Goal: Task Accomplishment & Management: Use online tool/utility

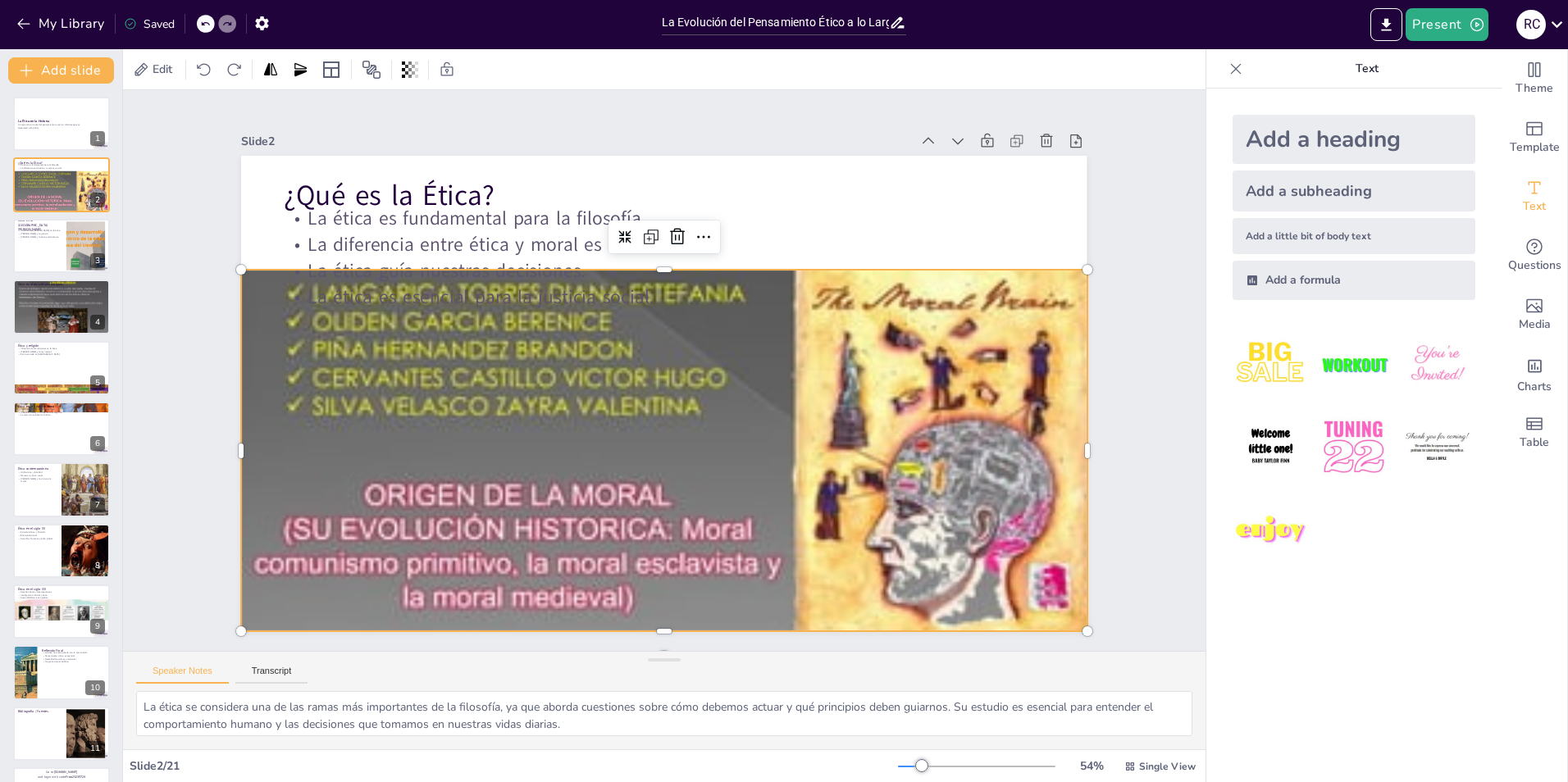
scroll to position [26, 0]
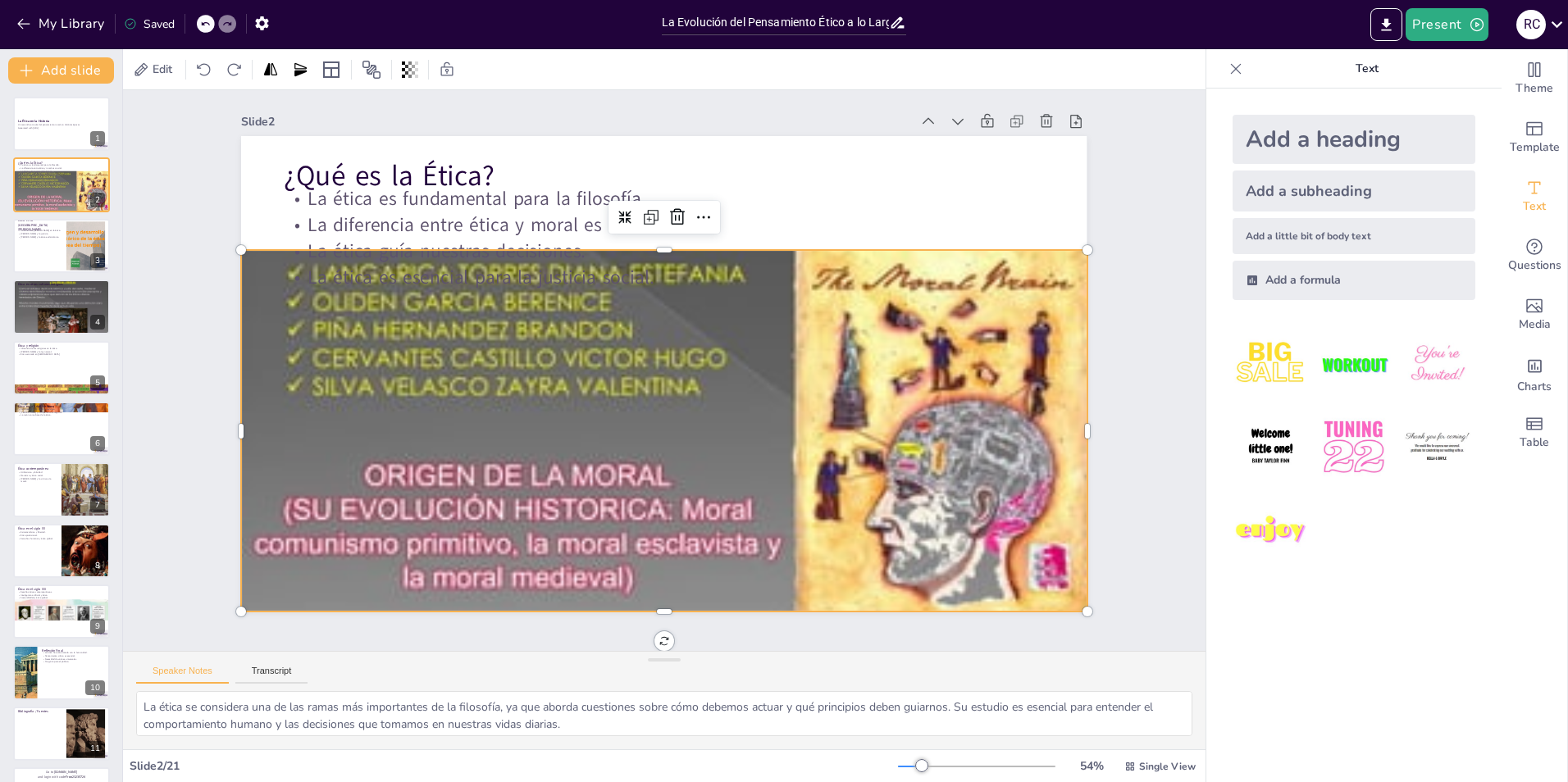
checkbox input "true"
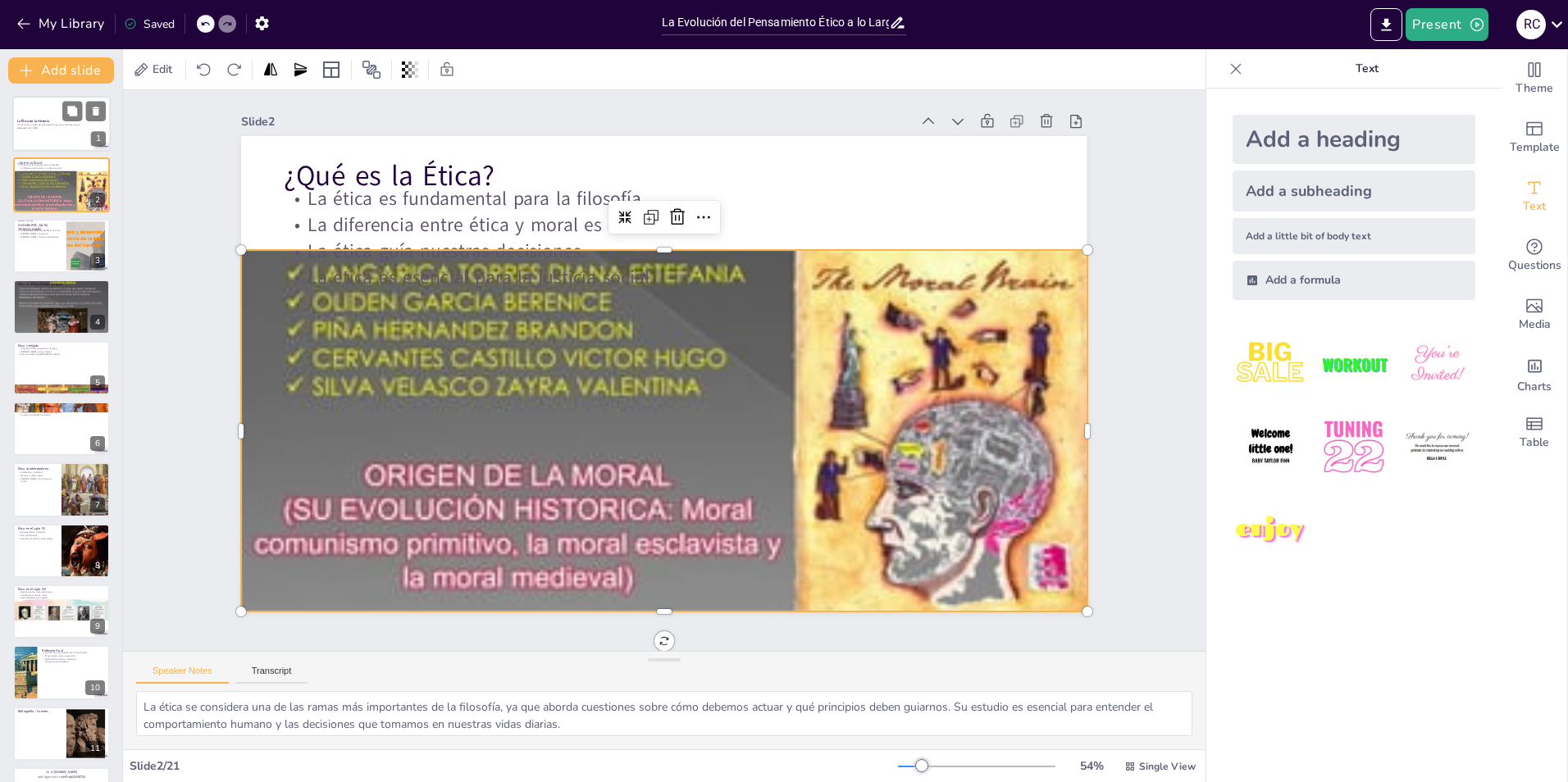
checkbox input "true"
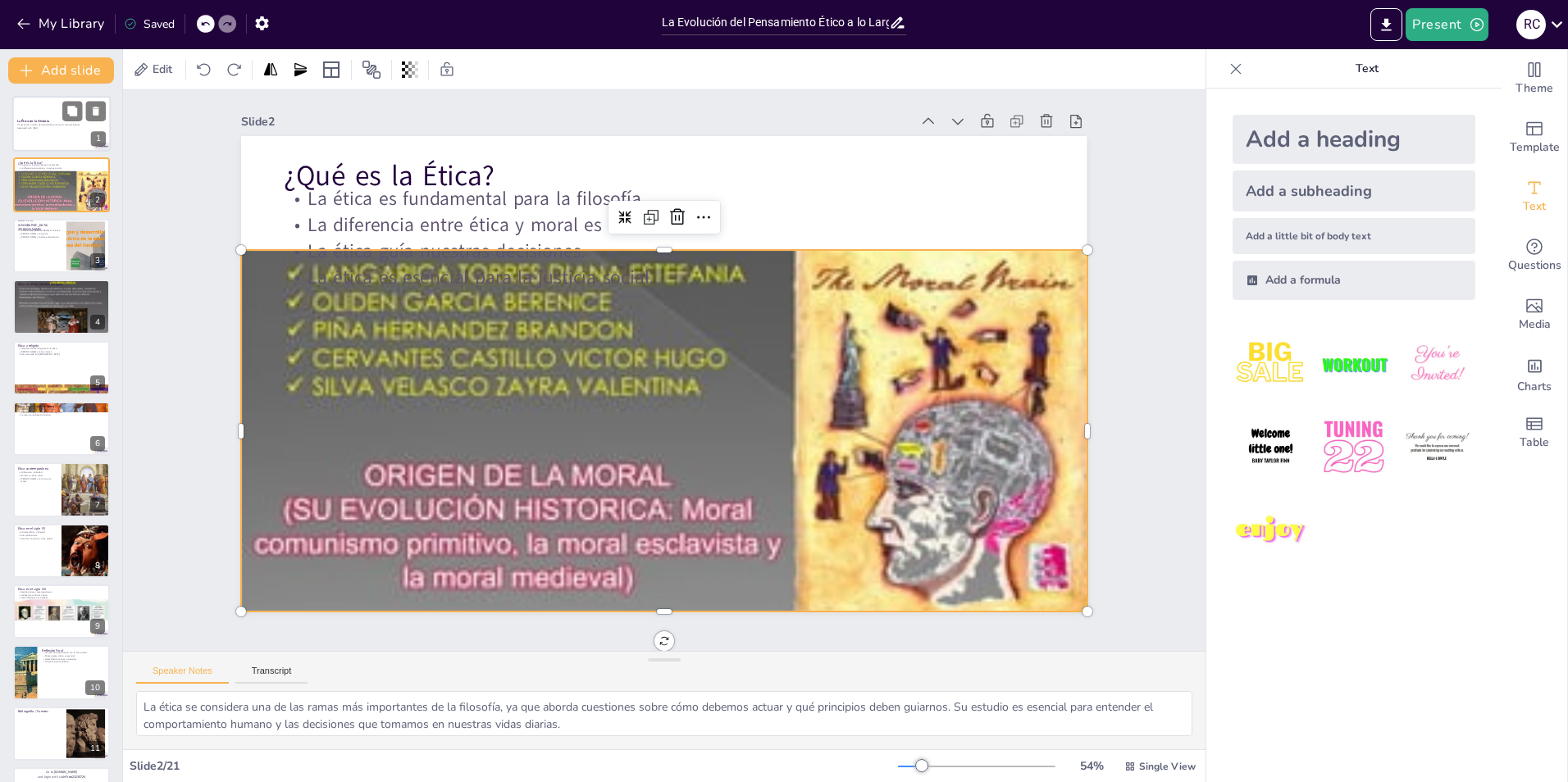
checkbox input "true"
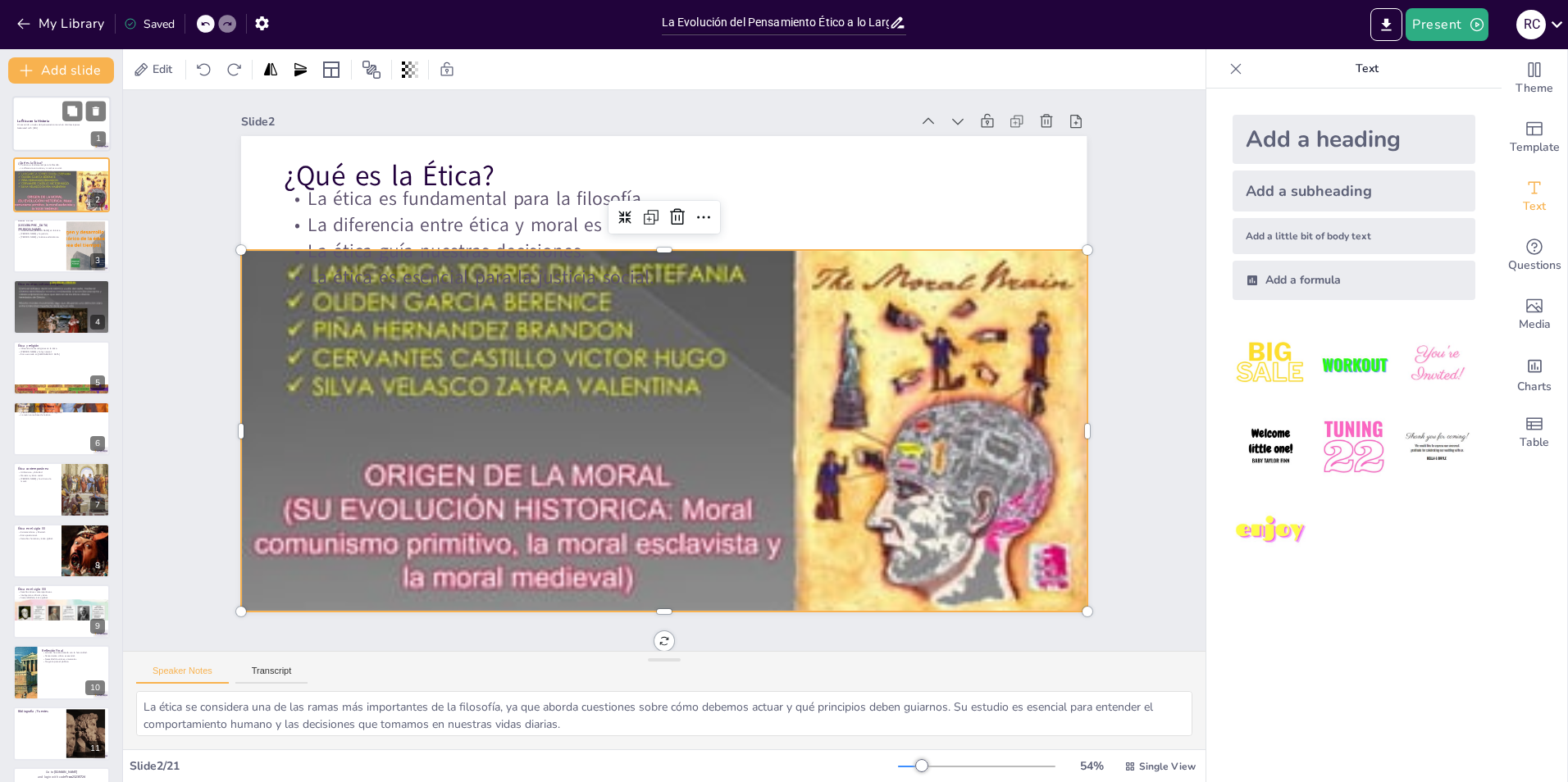
click at [59, 134] on div at bounding box center [61, 124] width 98 height 56
checkbox input "true"
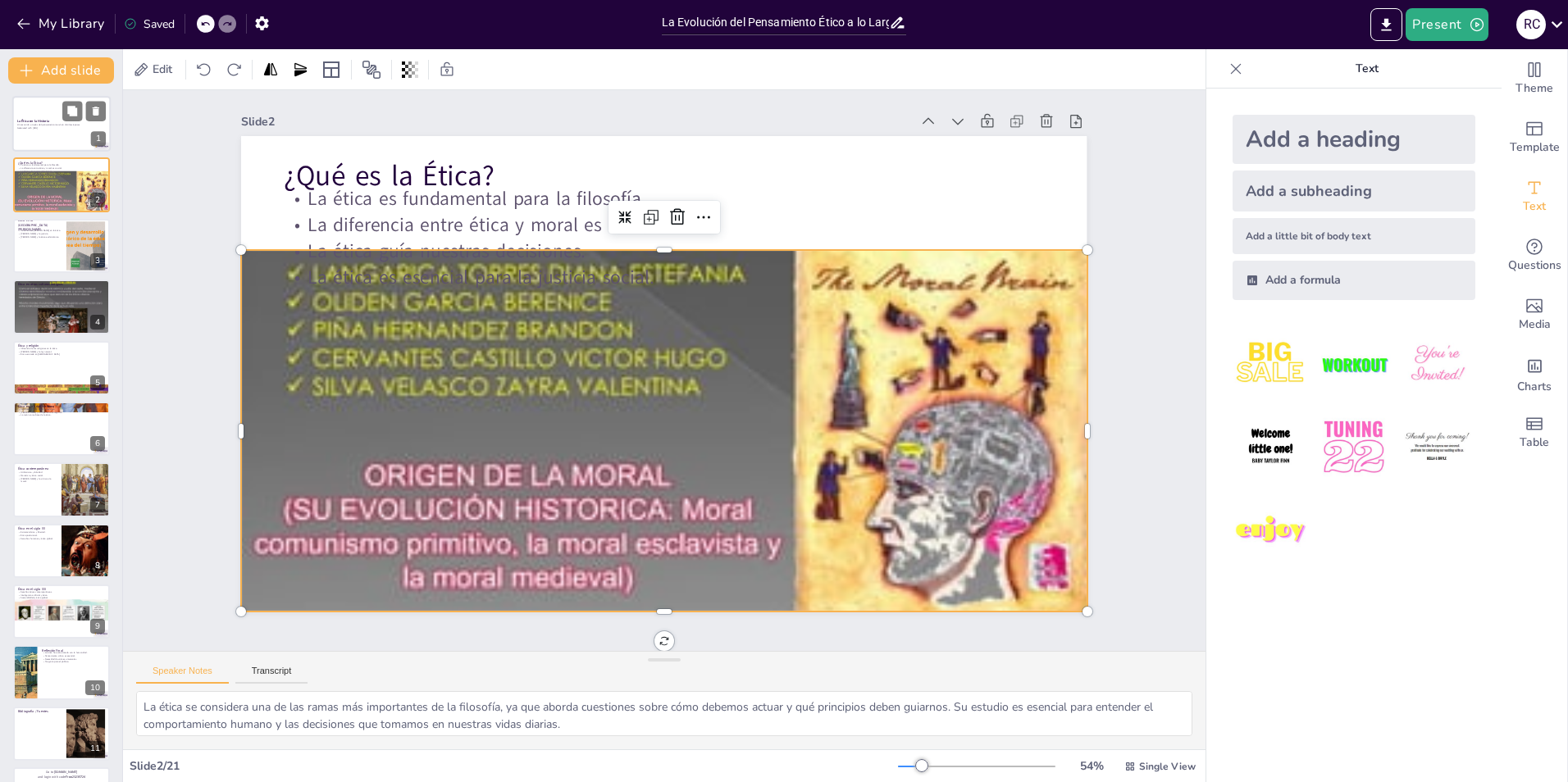
checkbox input "true"
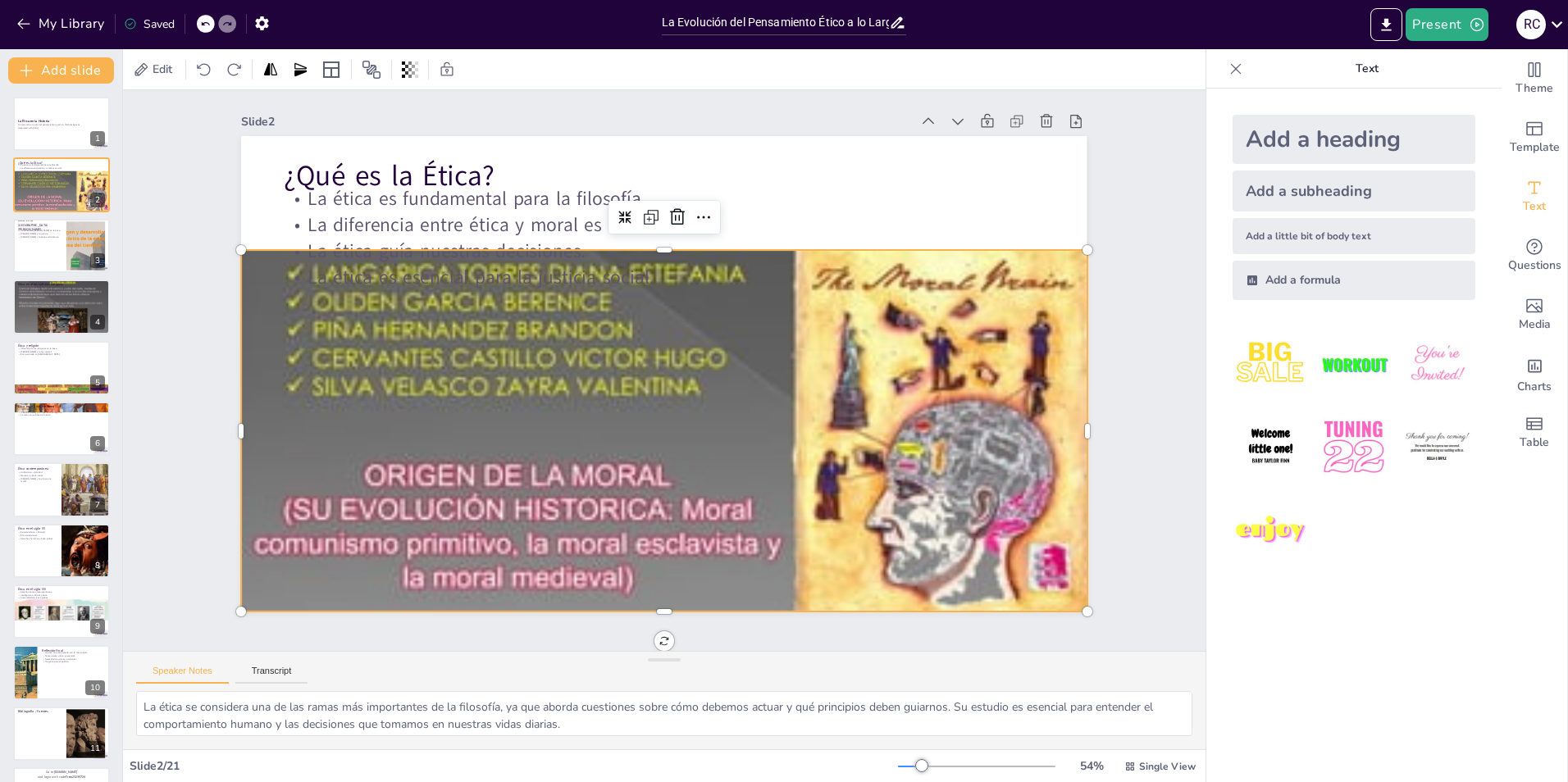
checkbox input "true"
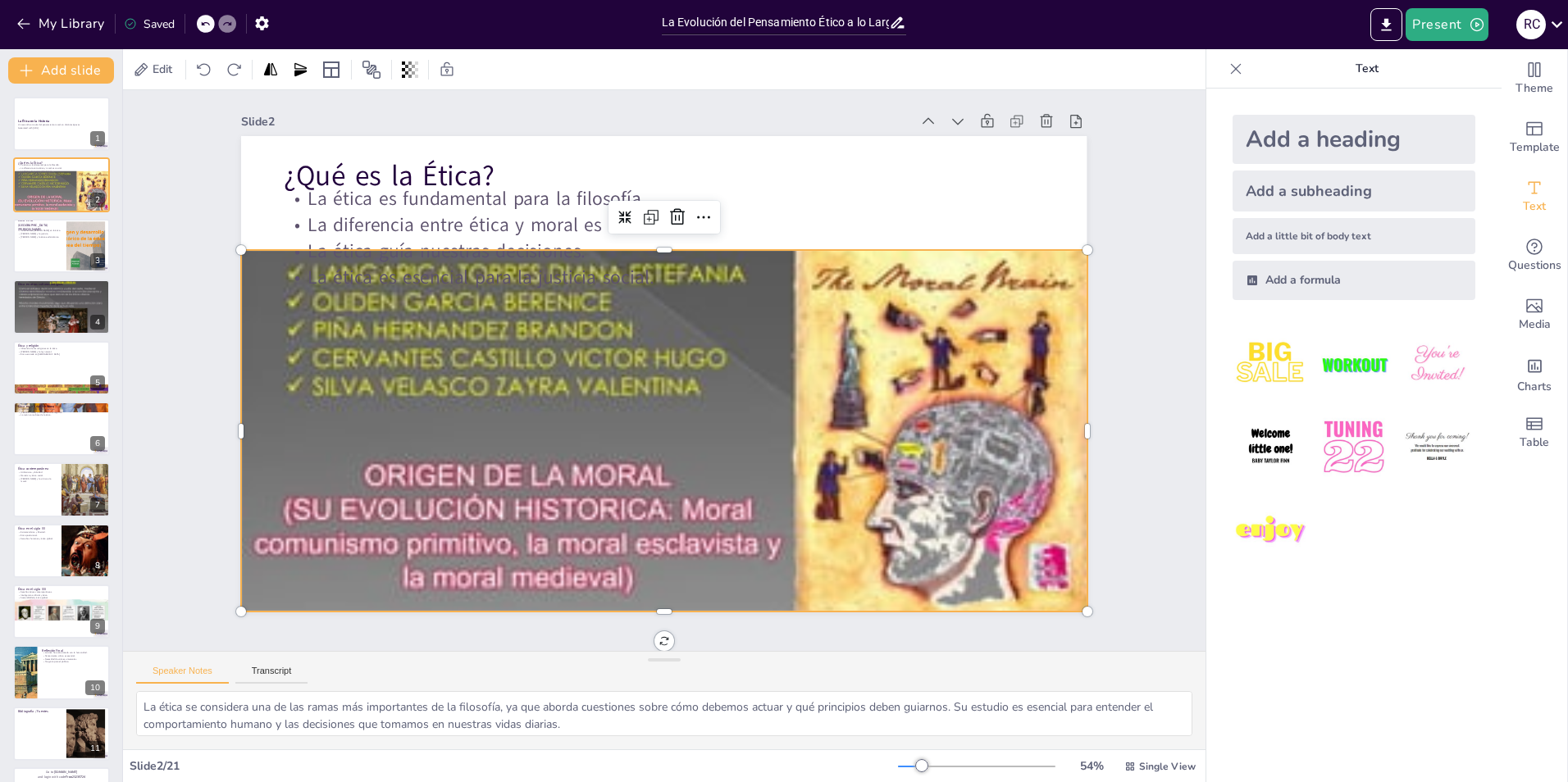
checkbox input "true"
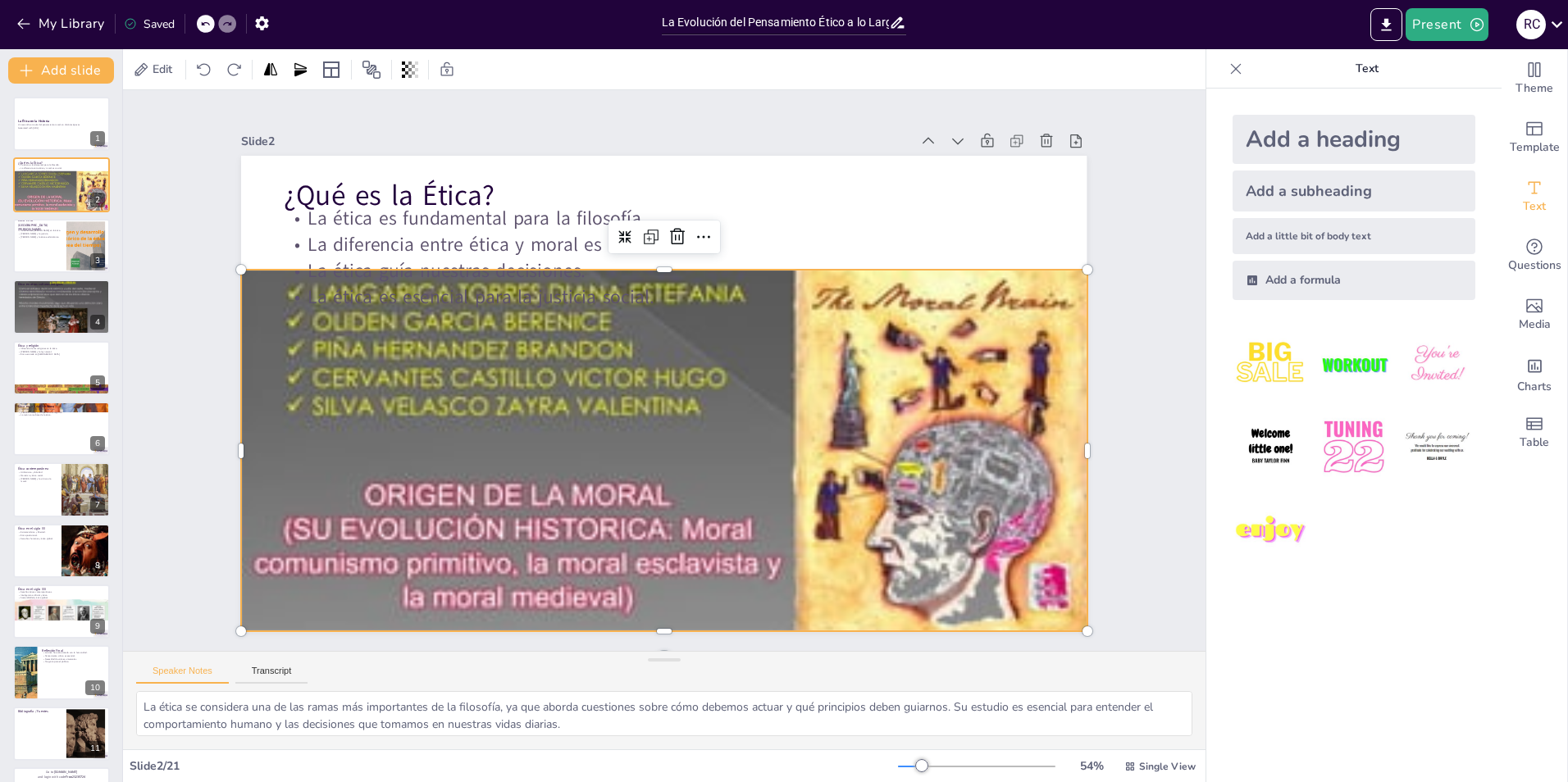
checkbox input "true"
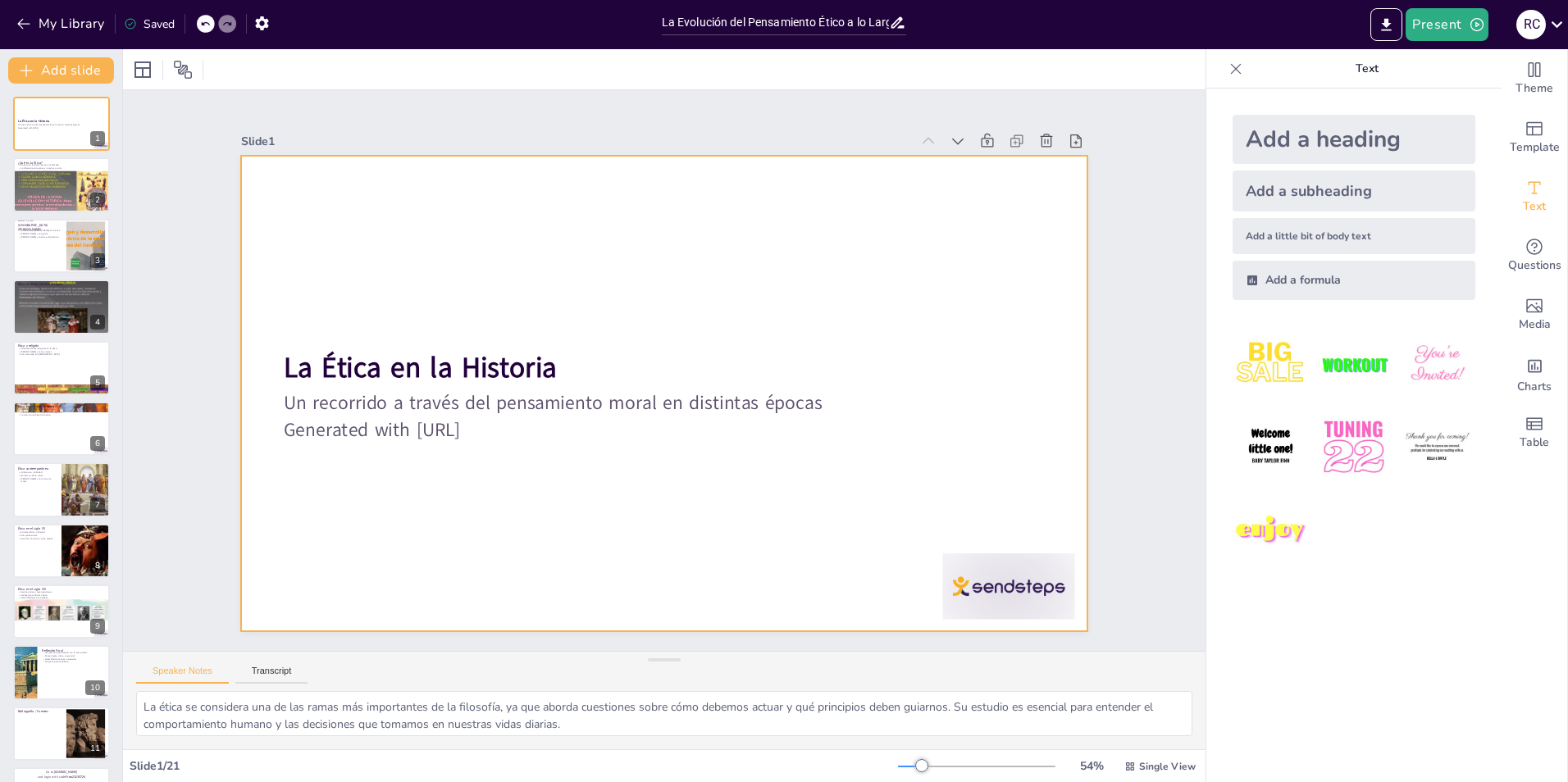
checkbox input "true"
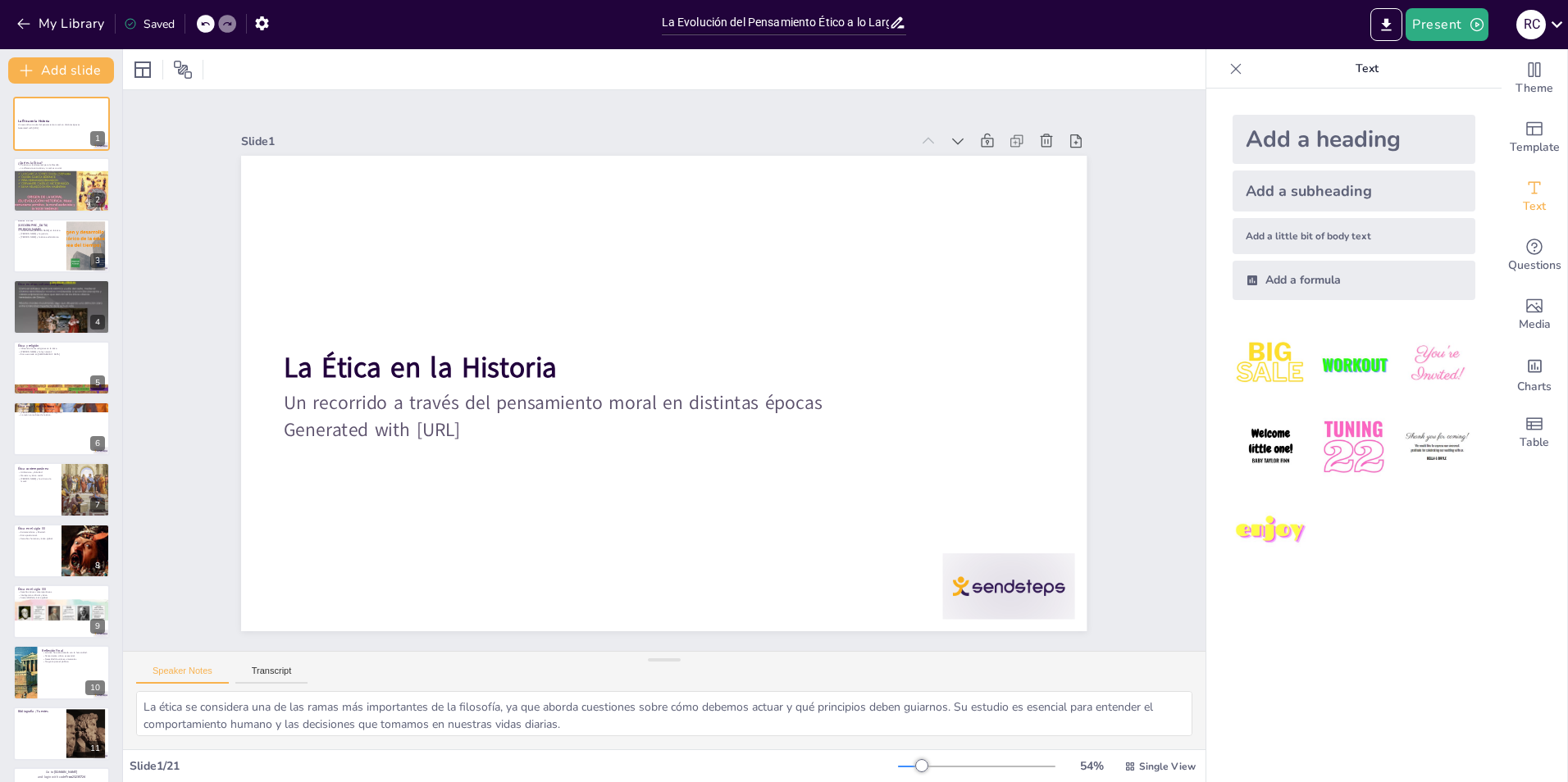
checkbox input "true"
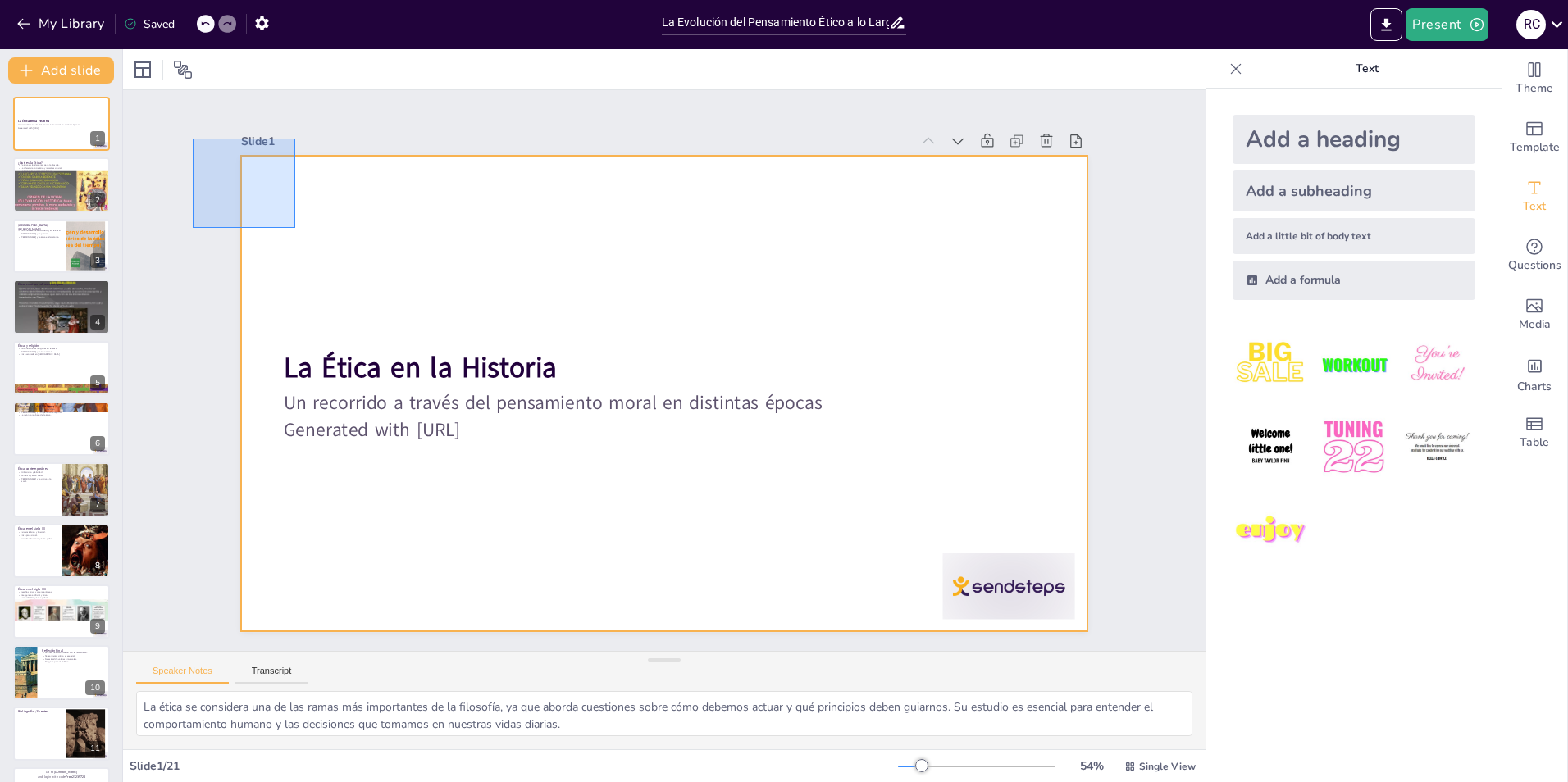
checkbox input "true"
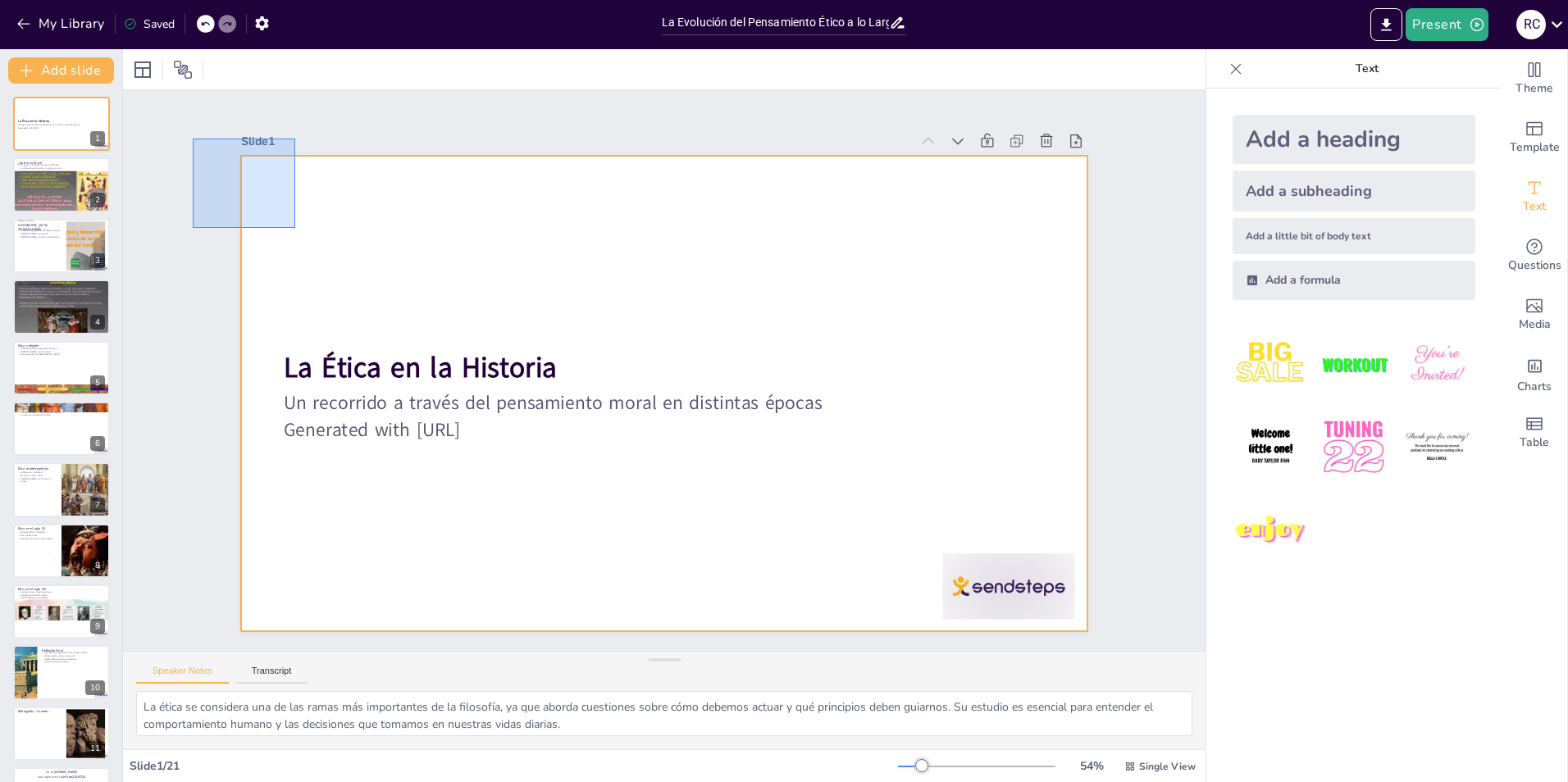
checkbox input "true"
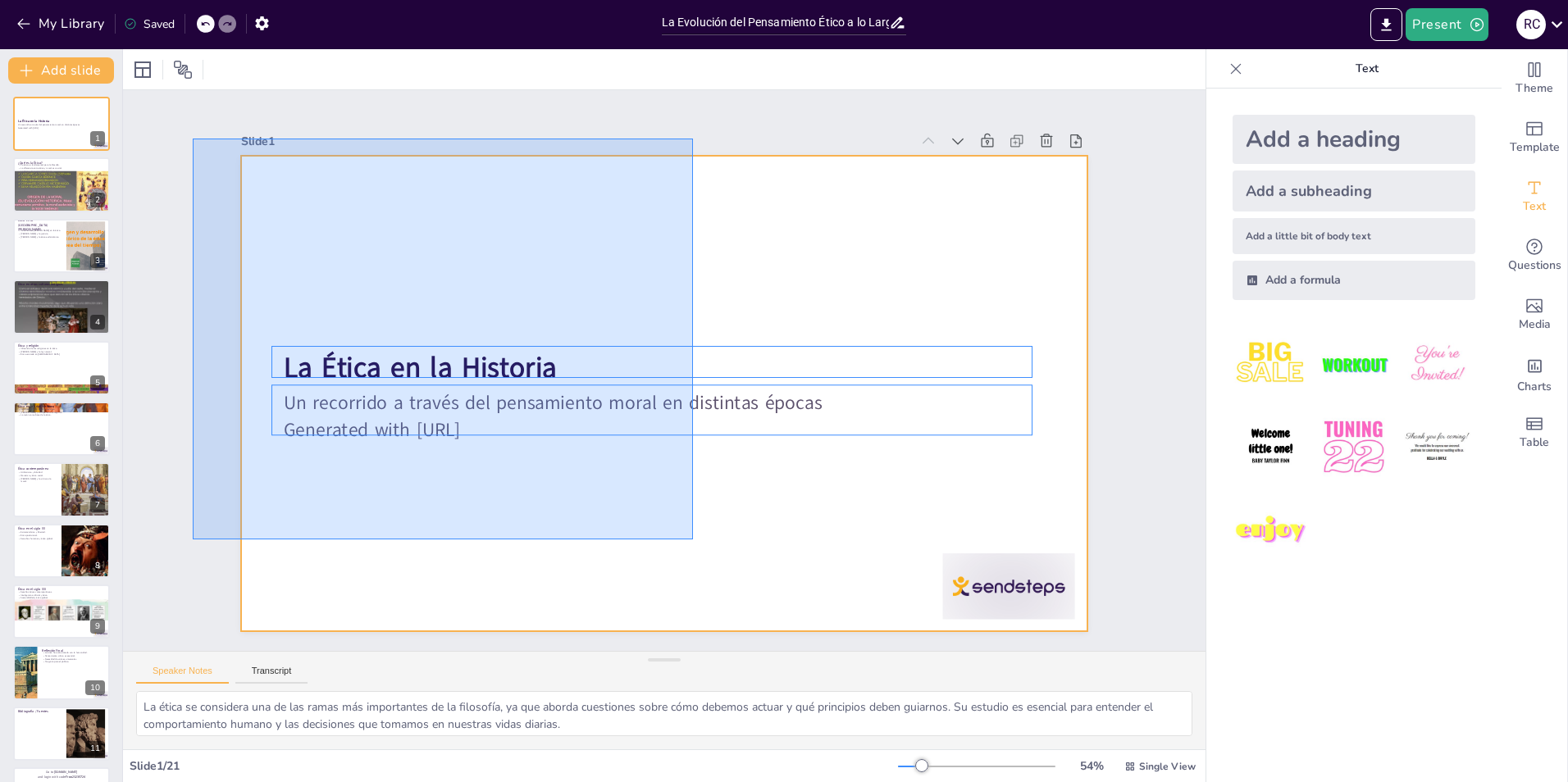
checkbox input "true"
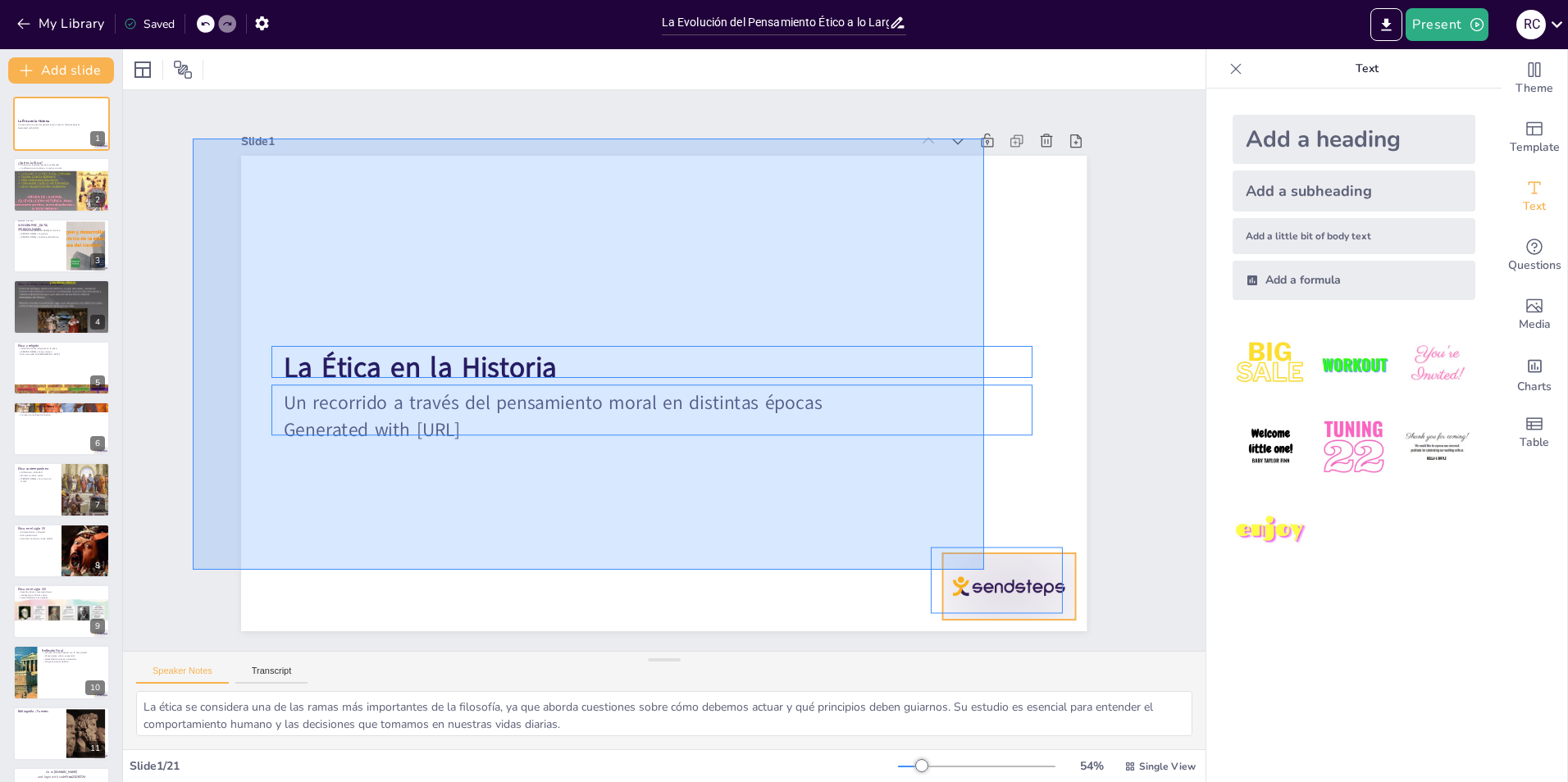
checkbox input "true"
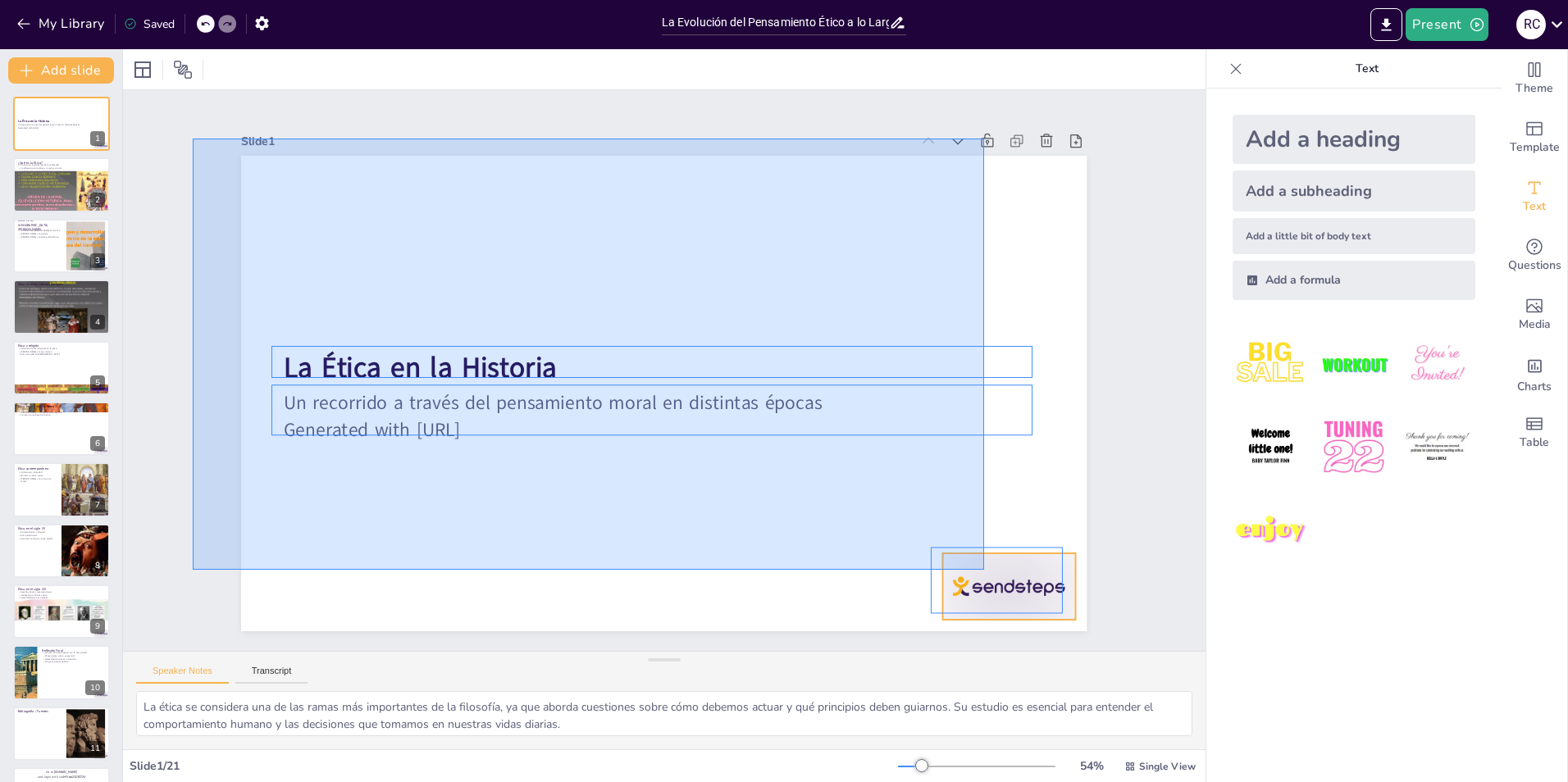
checkbox input "true"
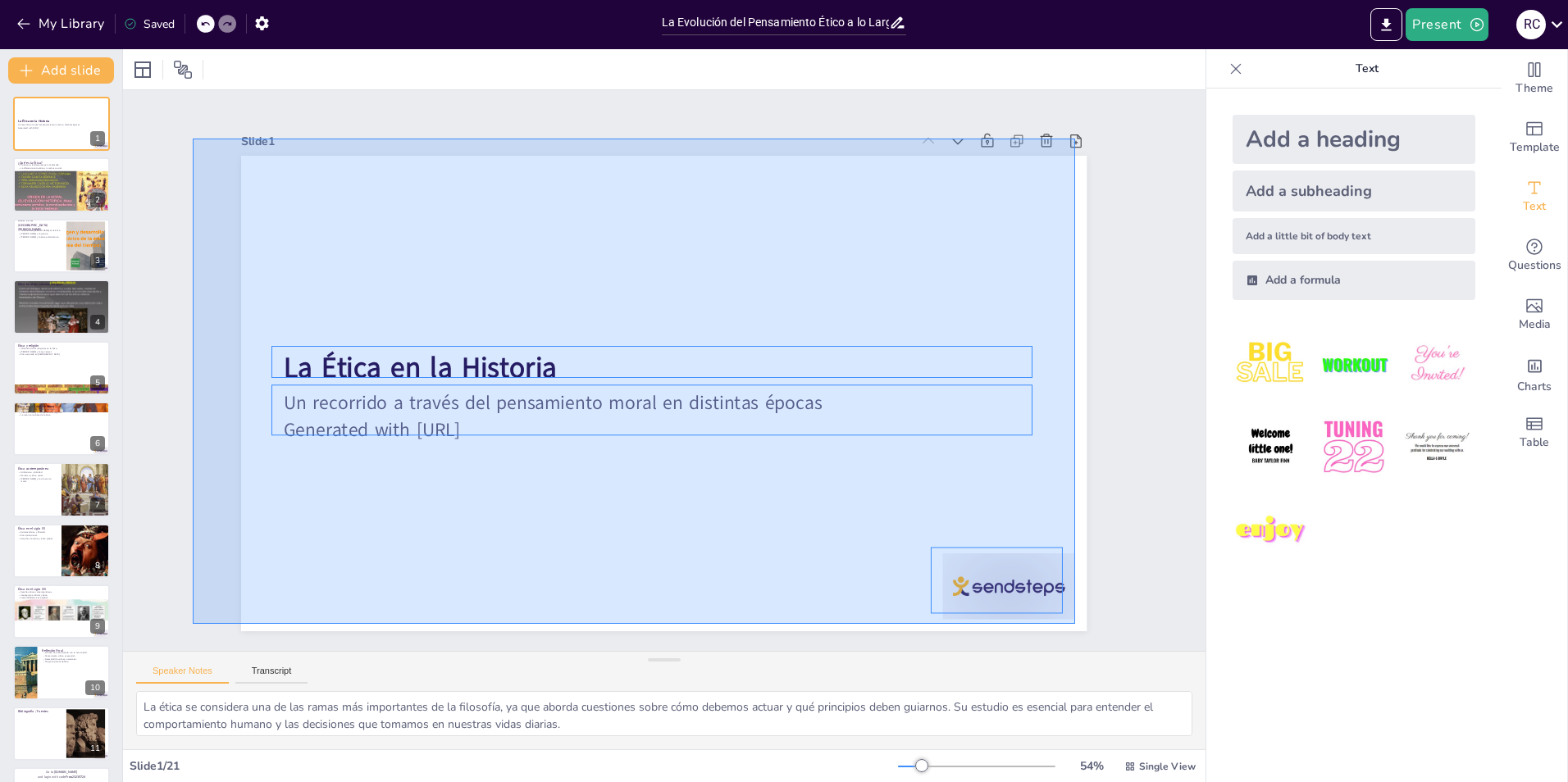
drag, startPoint x: 295, startPoint y: 228, endPoint x: 1075, endPoint y: 624, distance: 874.8
click at [1075, 624] on div "Slide 1 La Ética en la Historia Un recorrido a través del pensamiento moral en …" at bounding box center [663, 370] width 938 height 522
checkbox input "true"
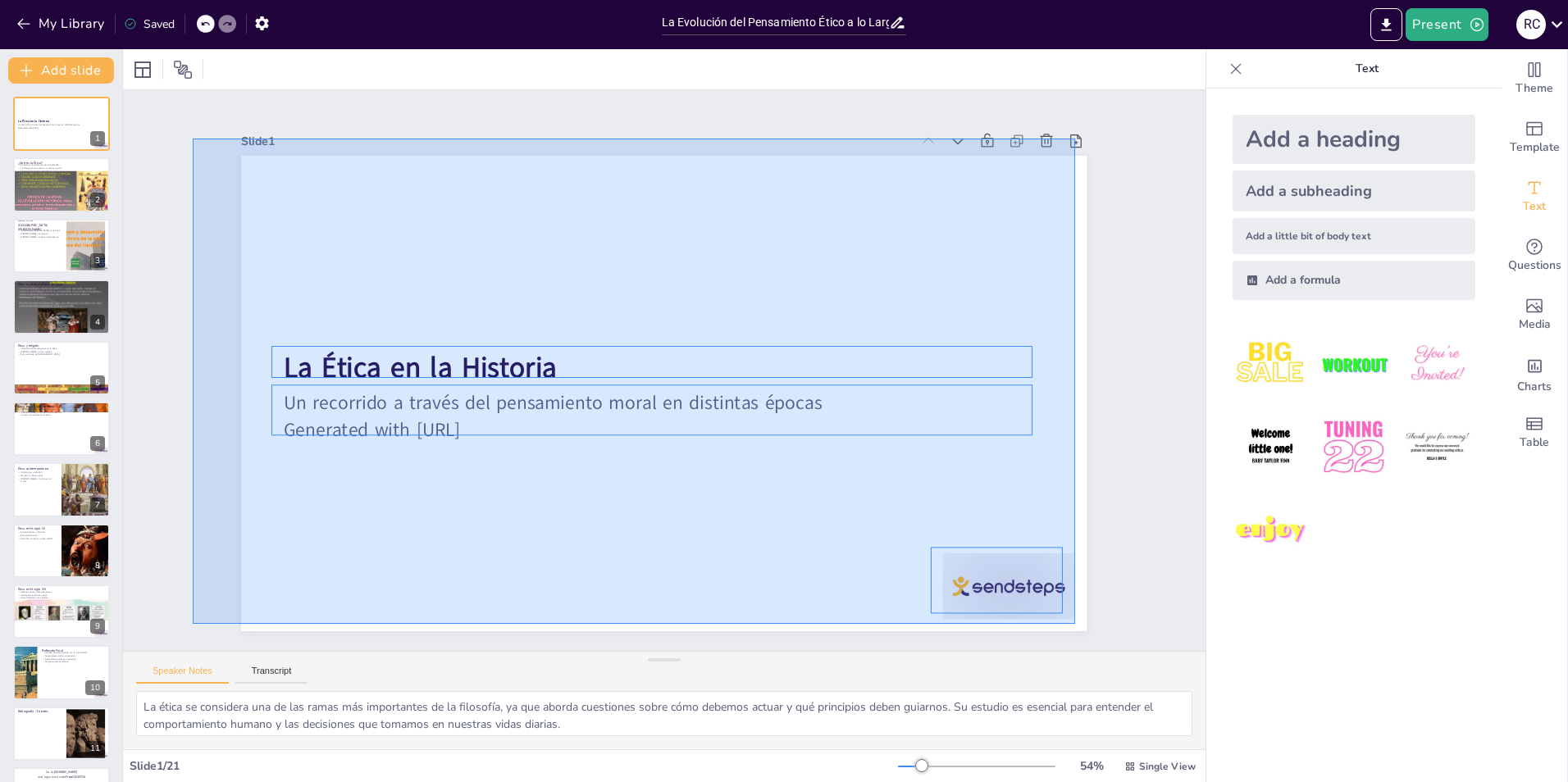
checkbox input "true"
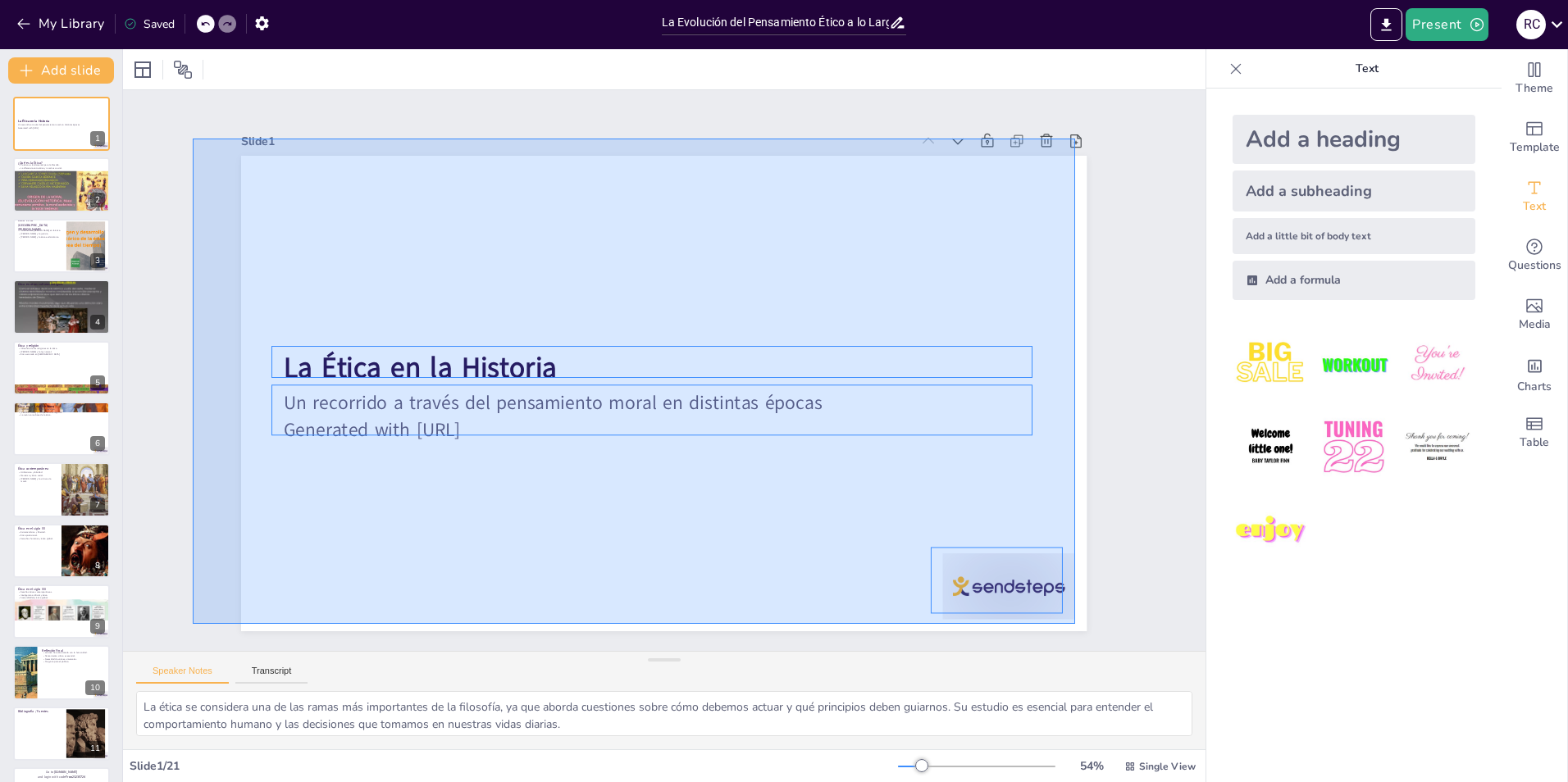
checkbox input "true"
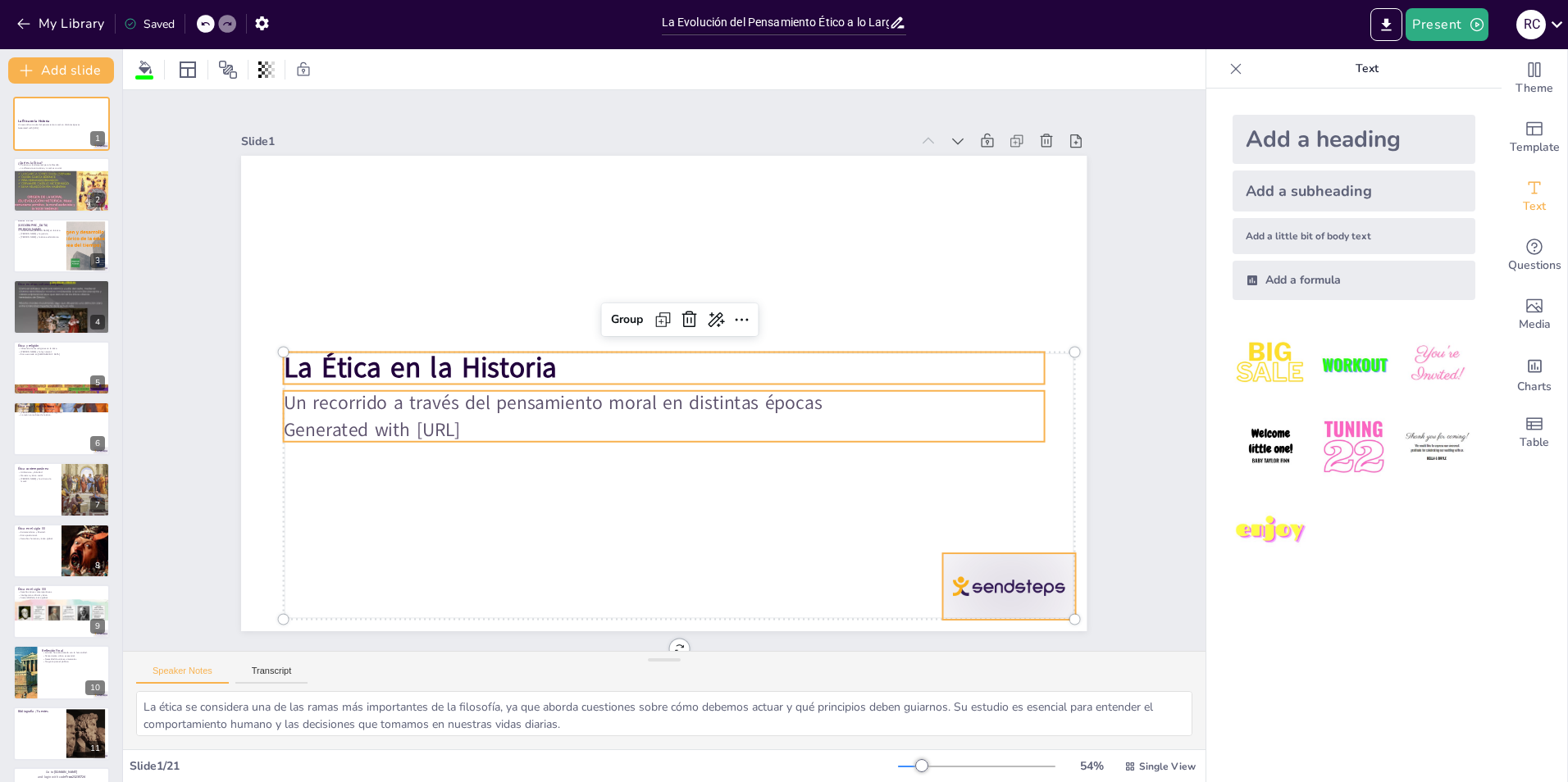
checkbox input "true"
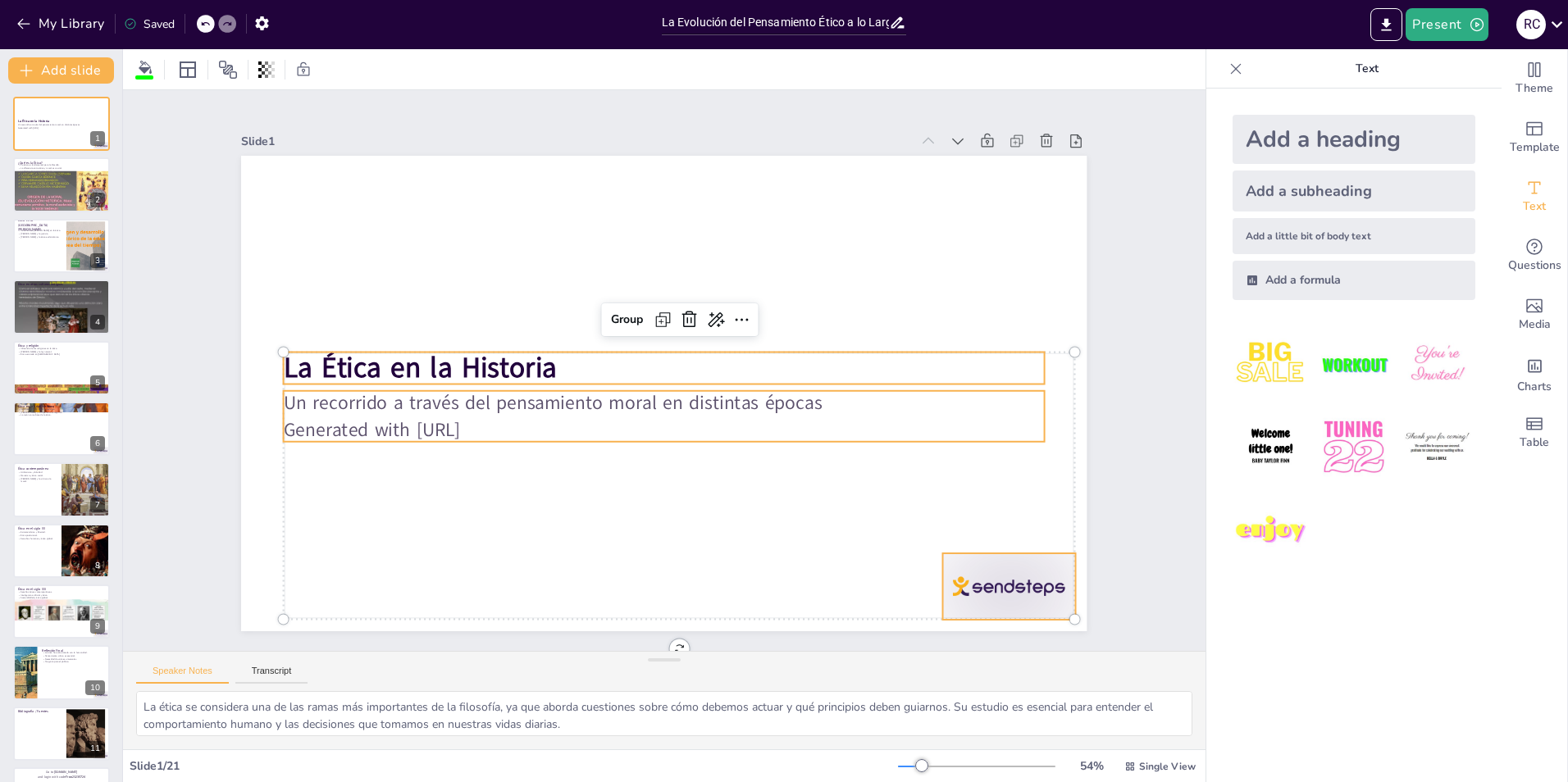
checkbox input "true"
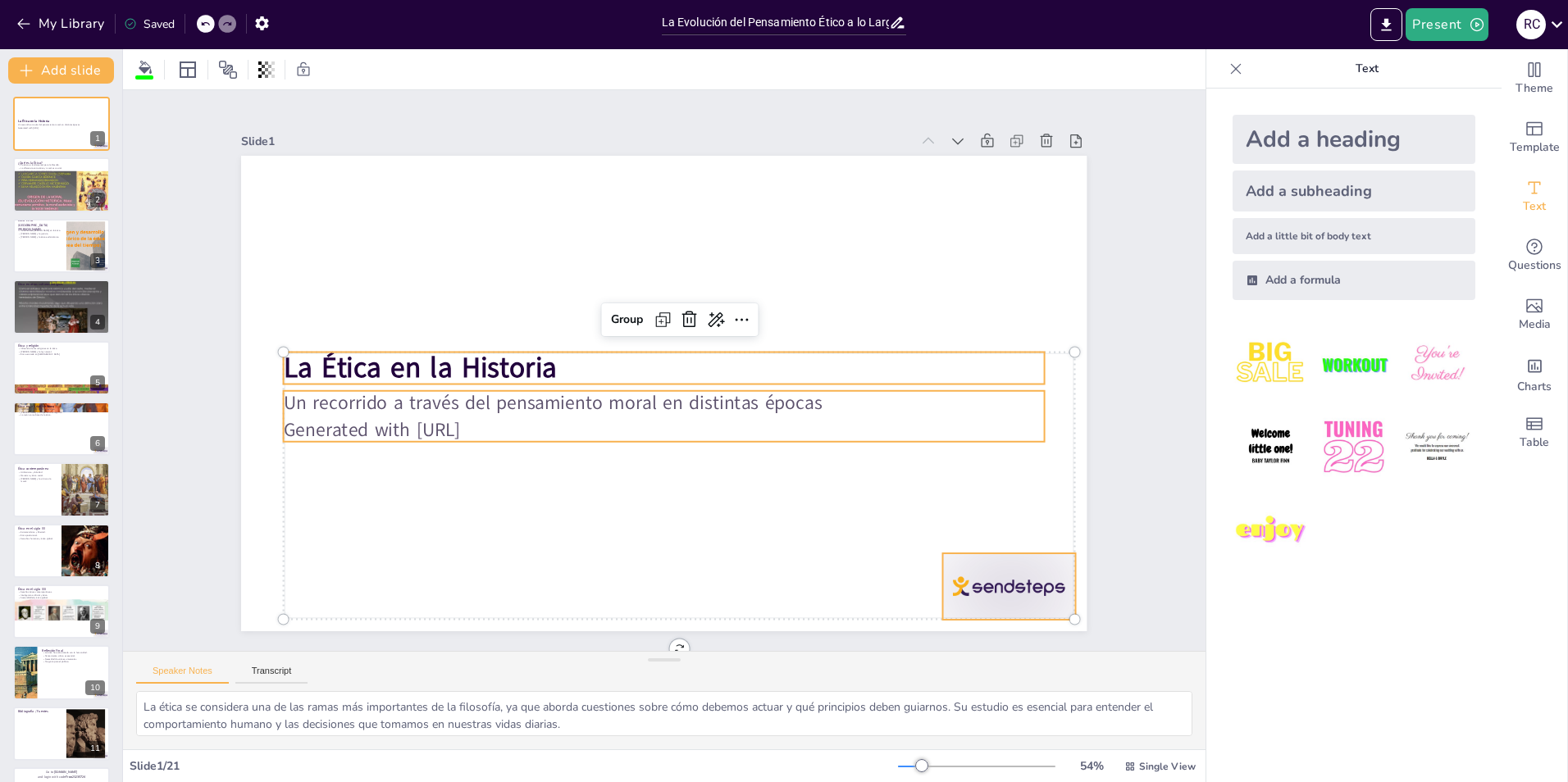
checkbox input "true"
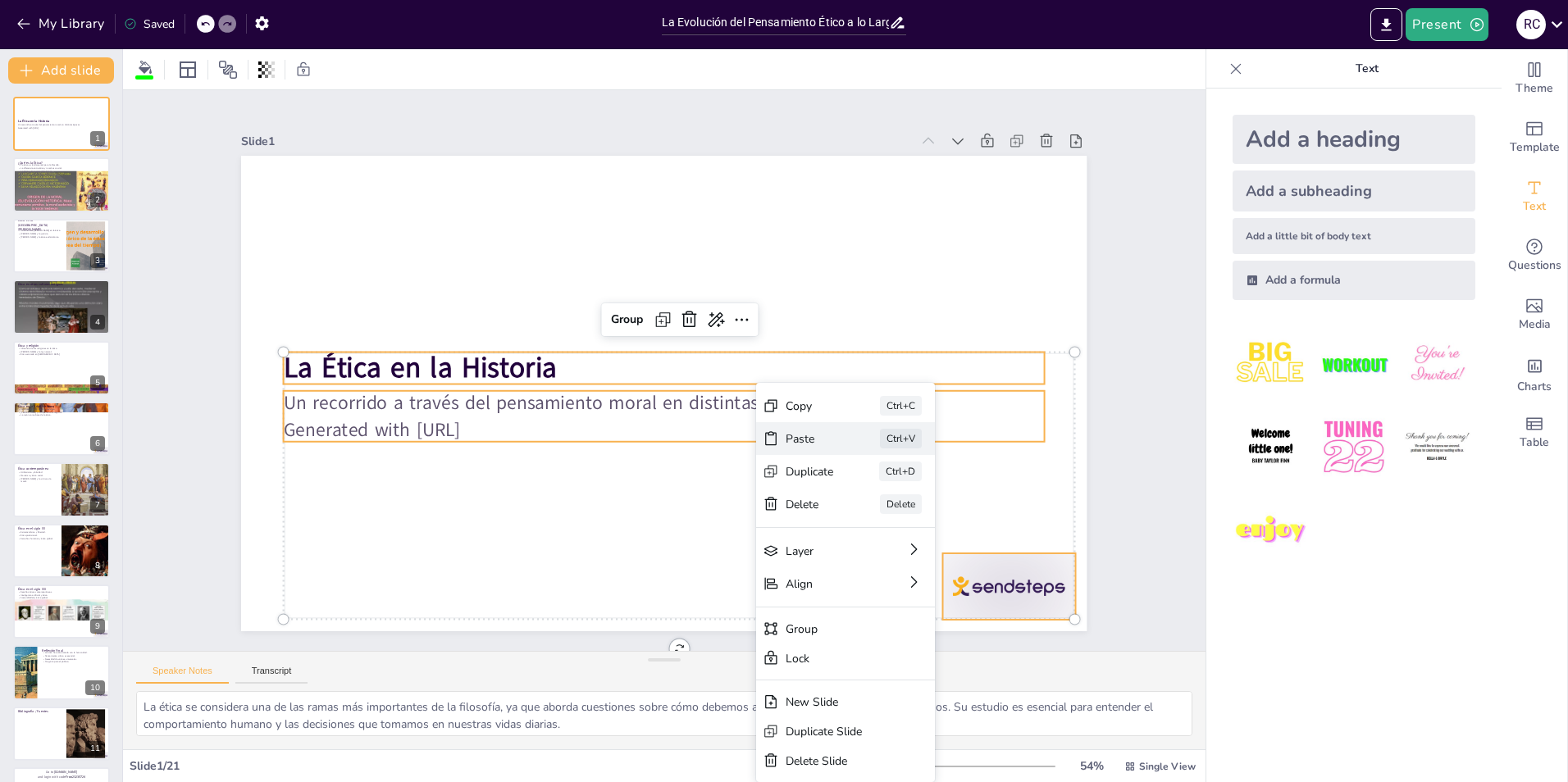
checkbox input "true"
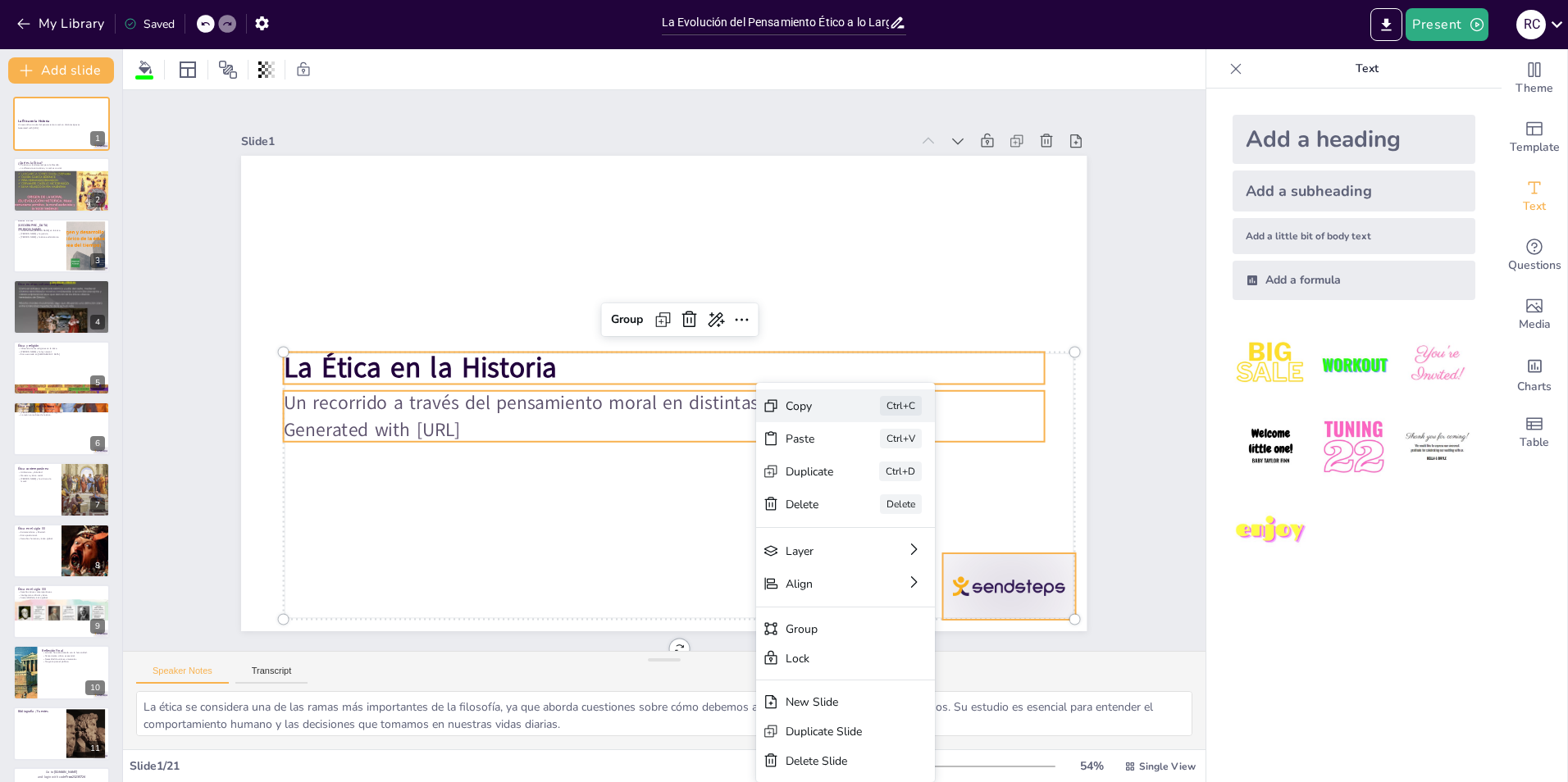
click at [812, 410] on div "Copy" at bounding box center [810, 406] width 49 height 16
checkbox input "true"
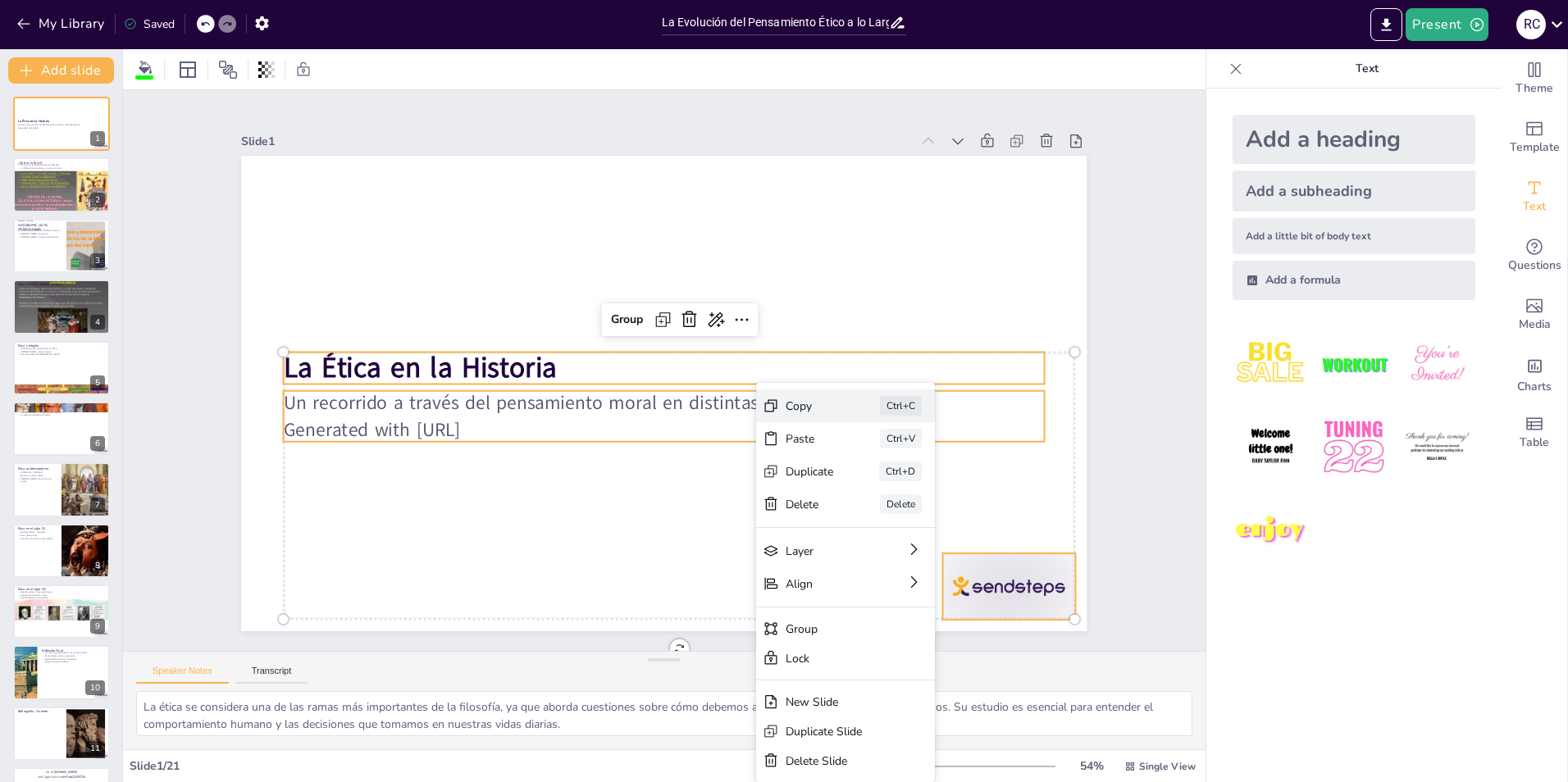
checkbox input "true"
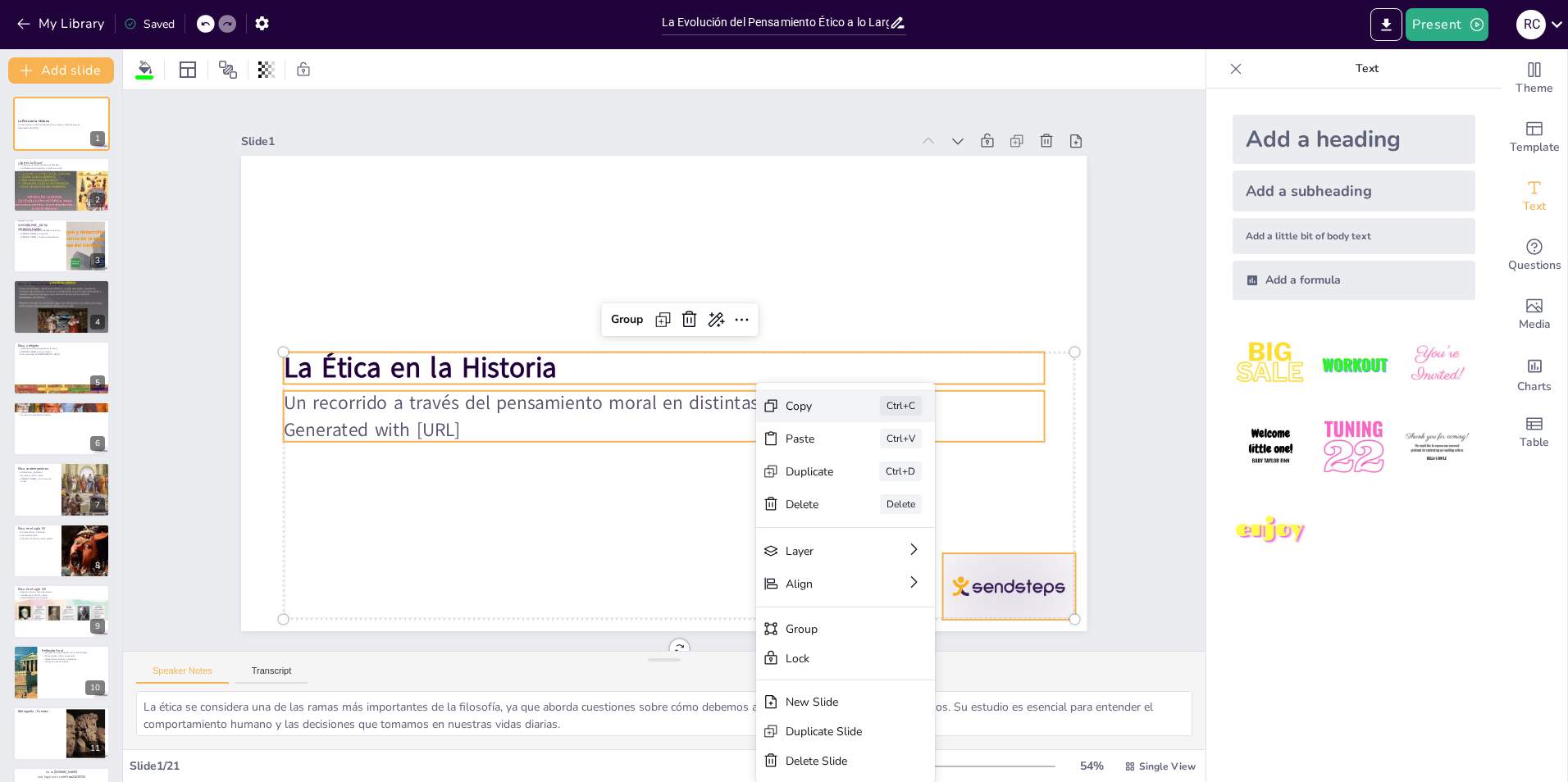
checkbox input "true"
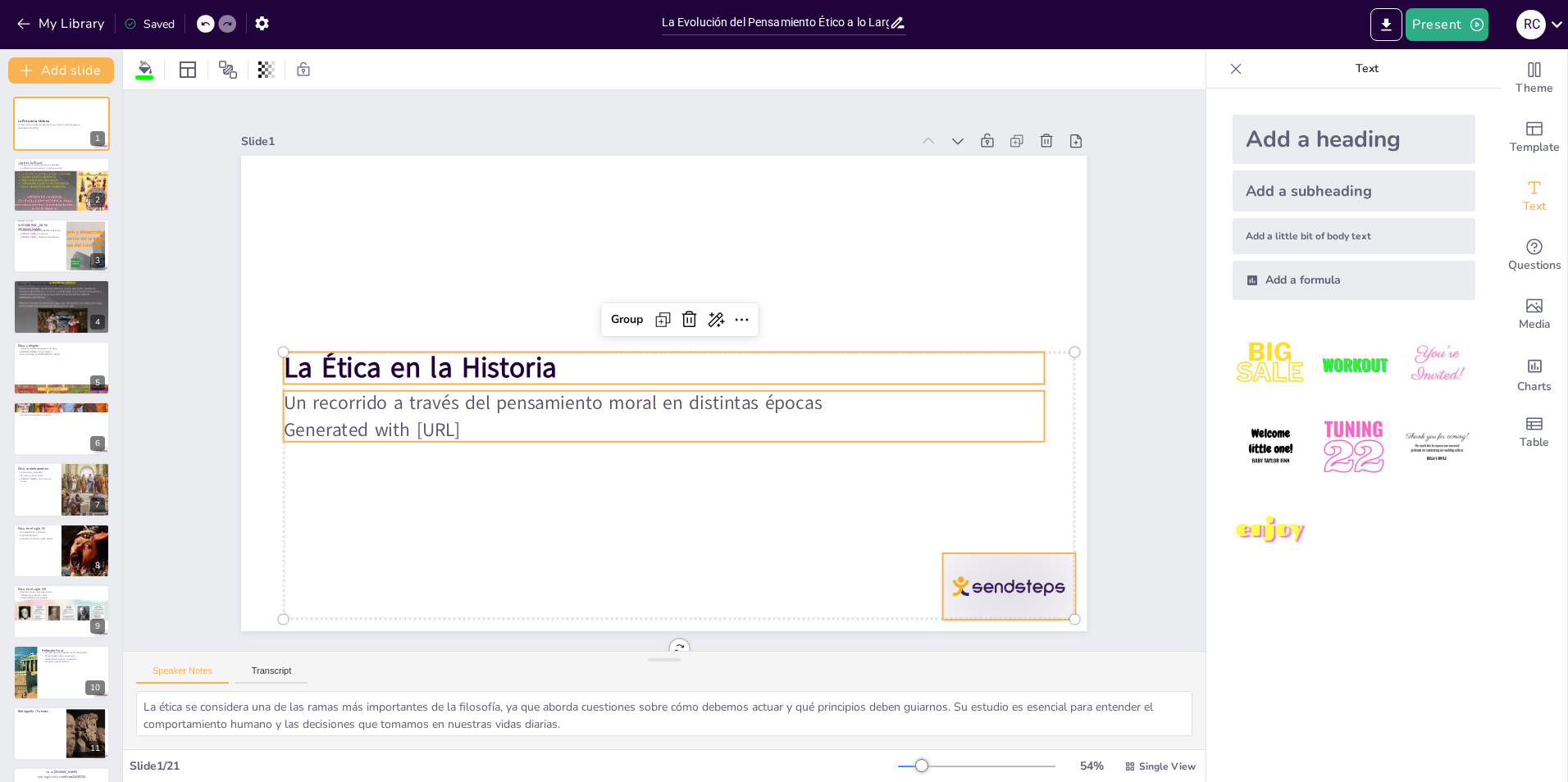
checkbox input "true"
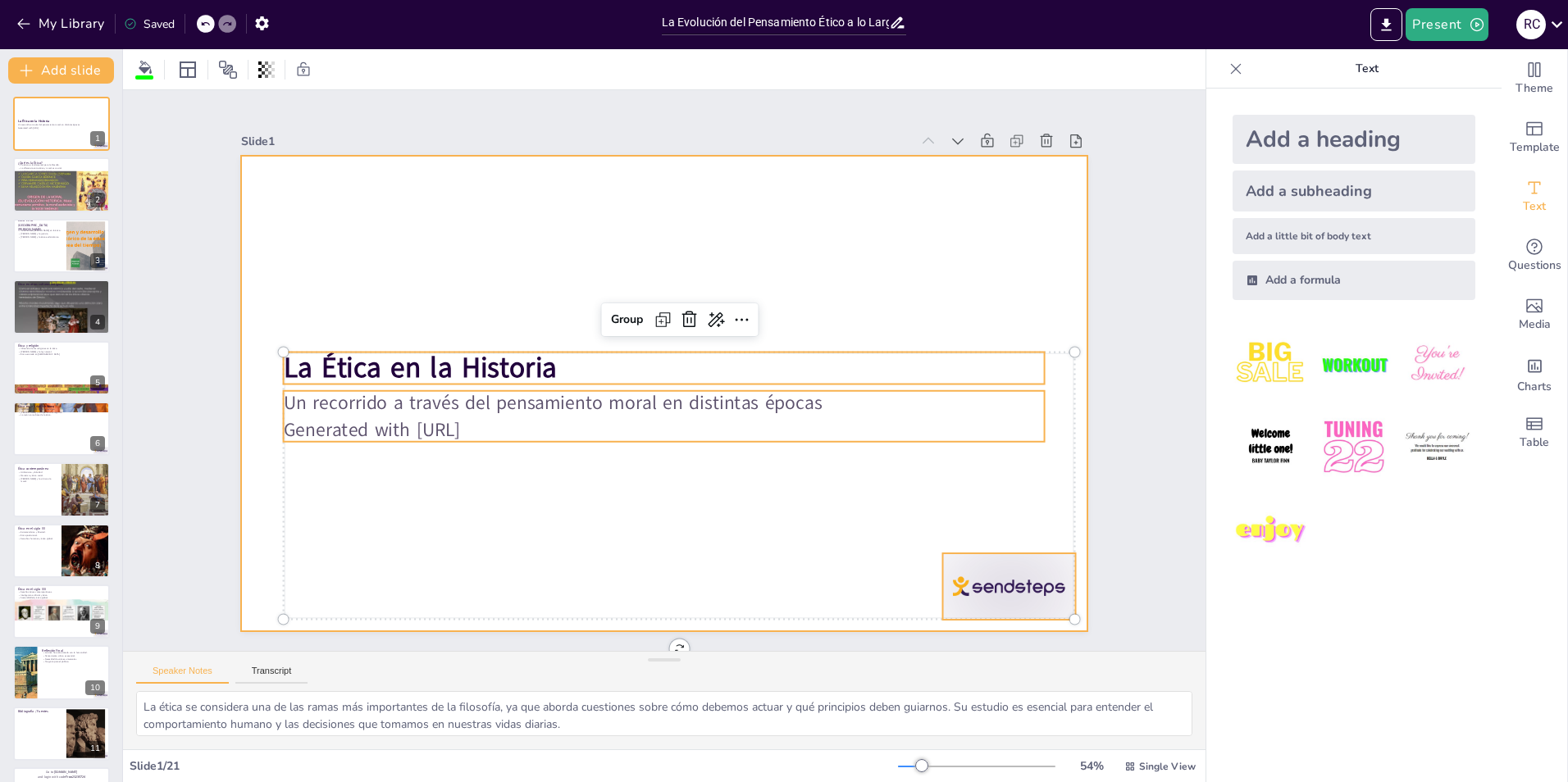
checkbox input "true"
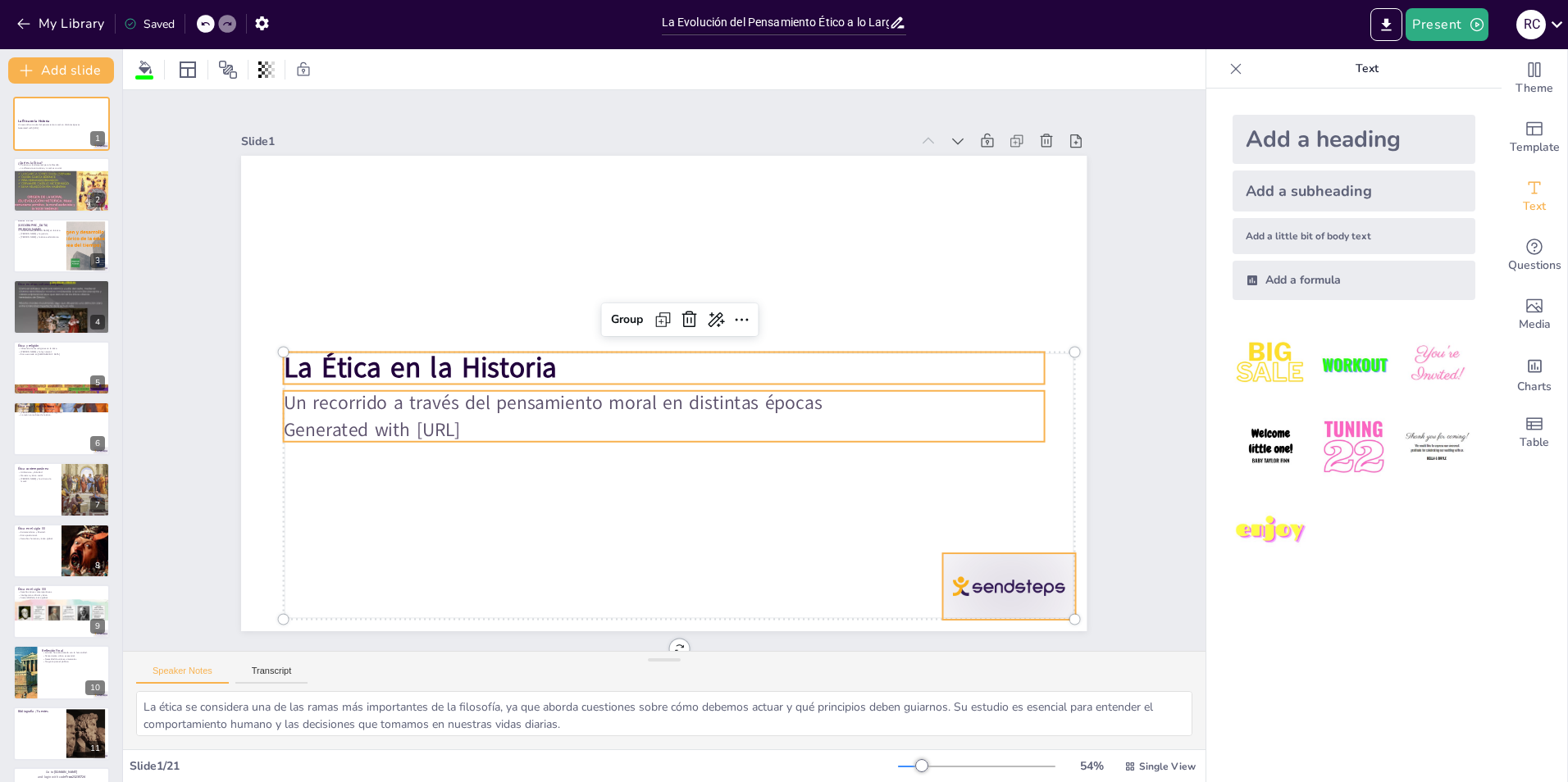
checkbox input "true"
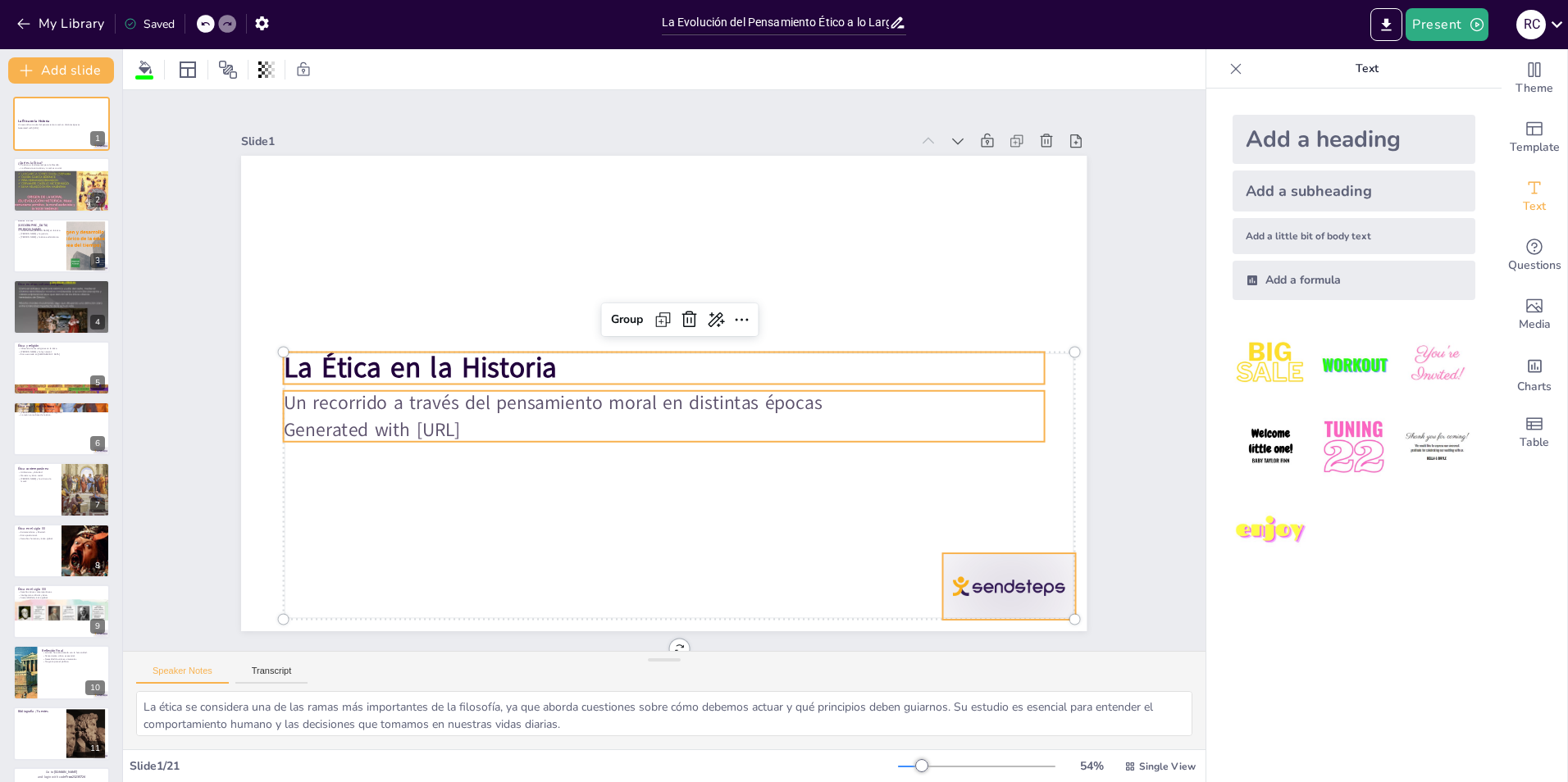
checkbox input "true"
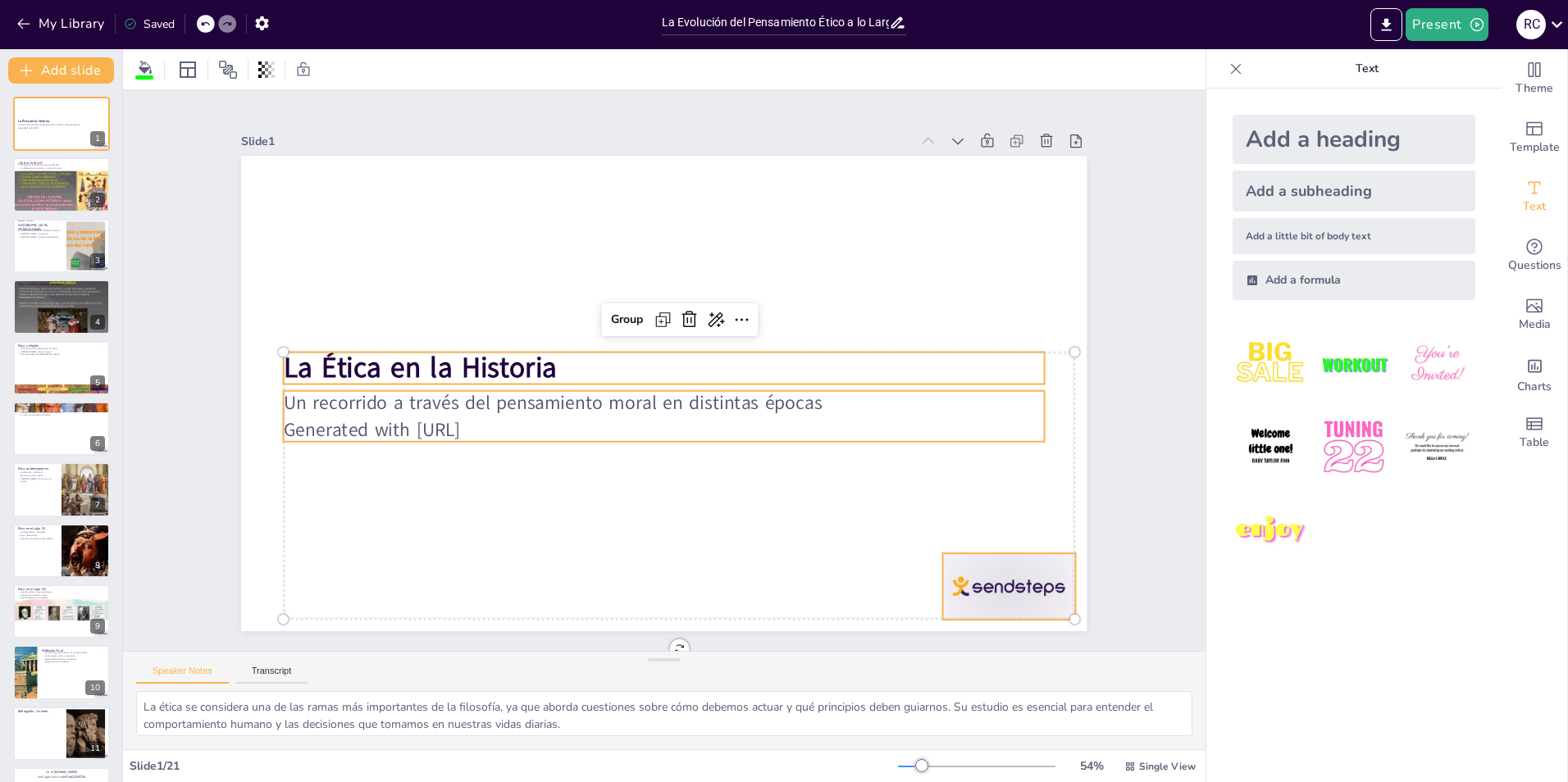
checkbox input "true"
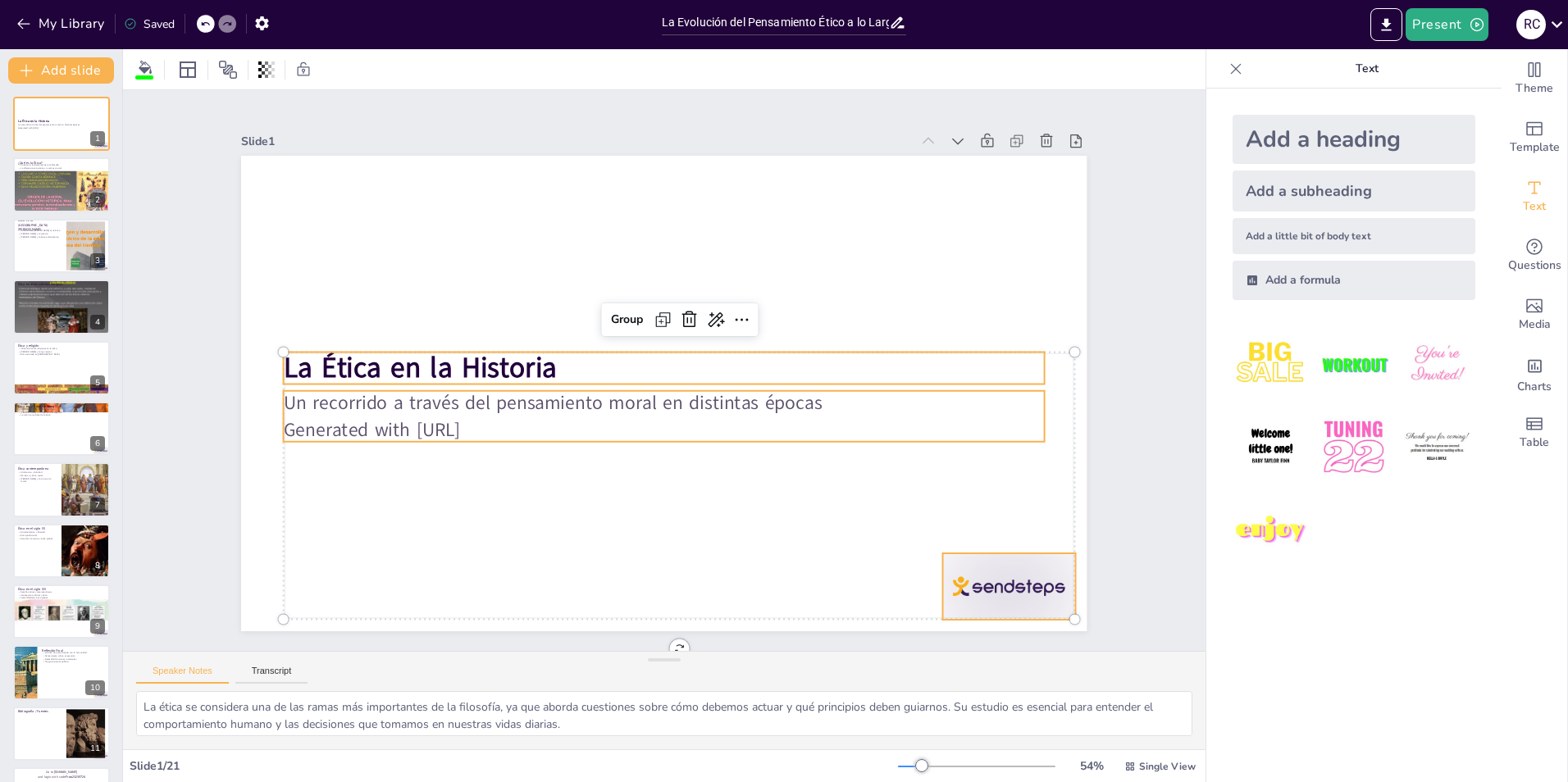
checkbox input "true"
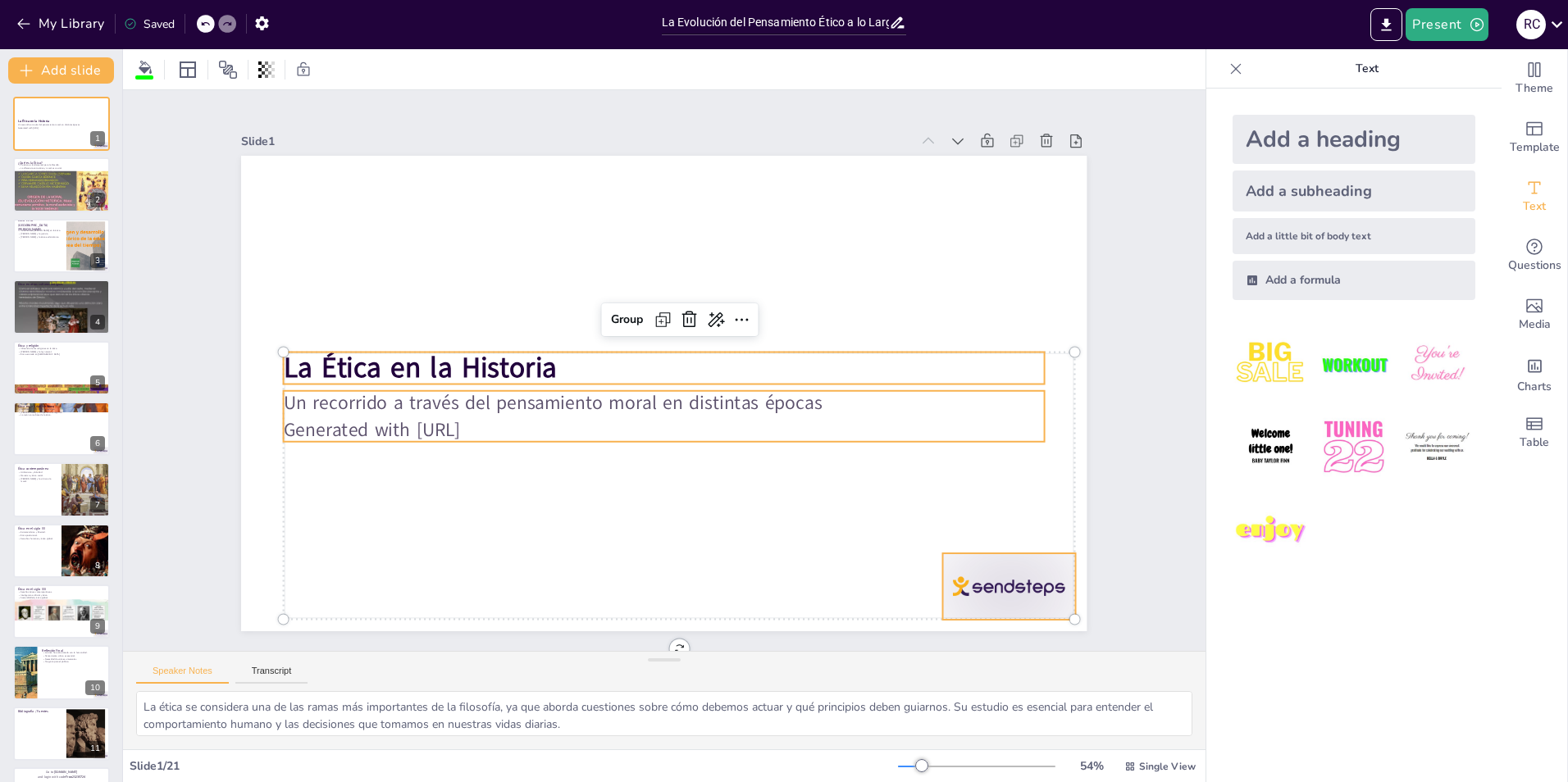
checkbox input "true"
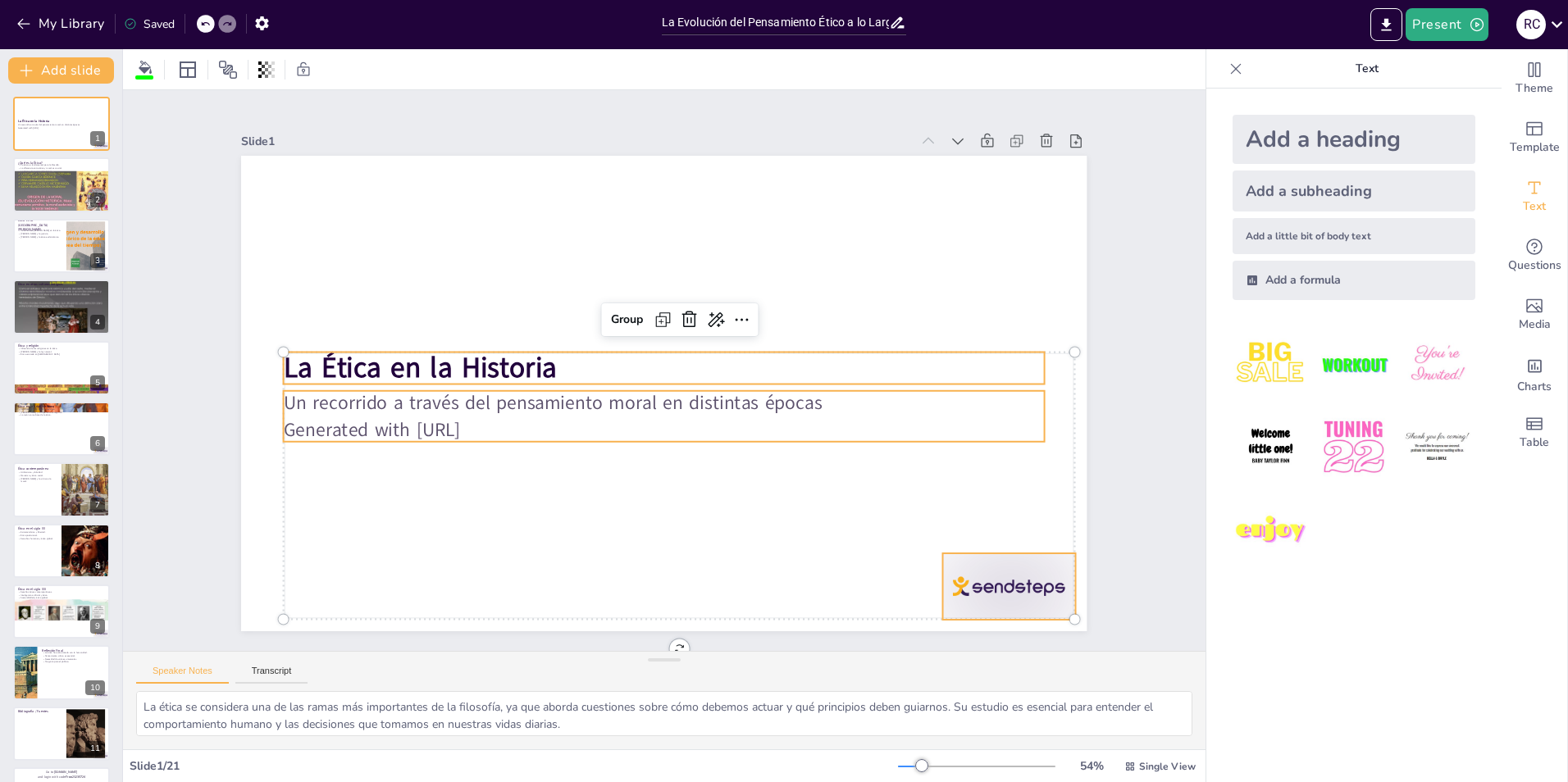
checkbox input "true"
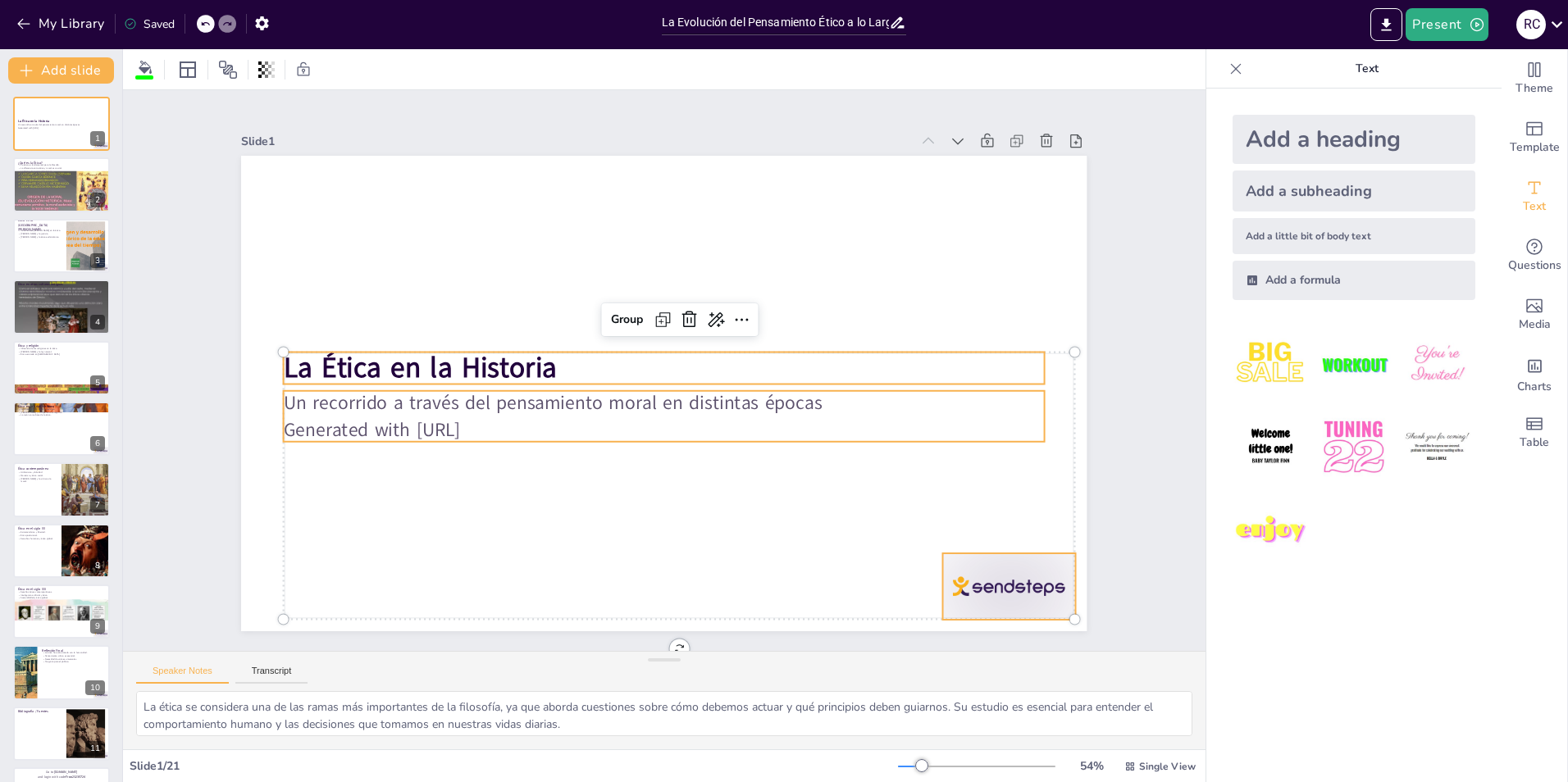
checkbox input "true"
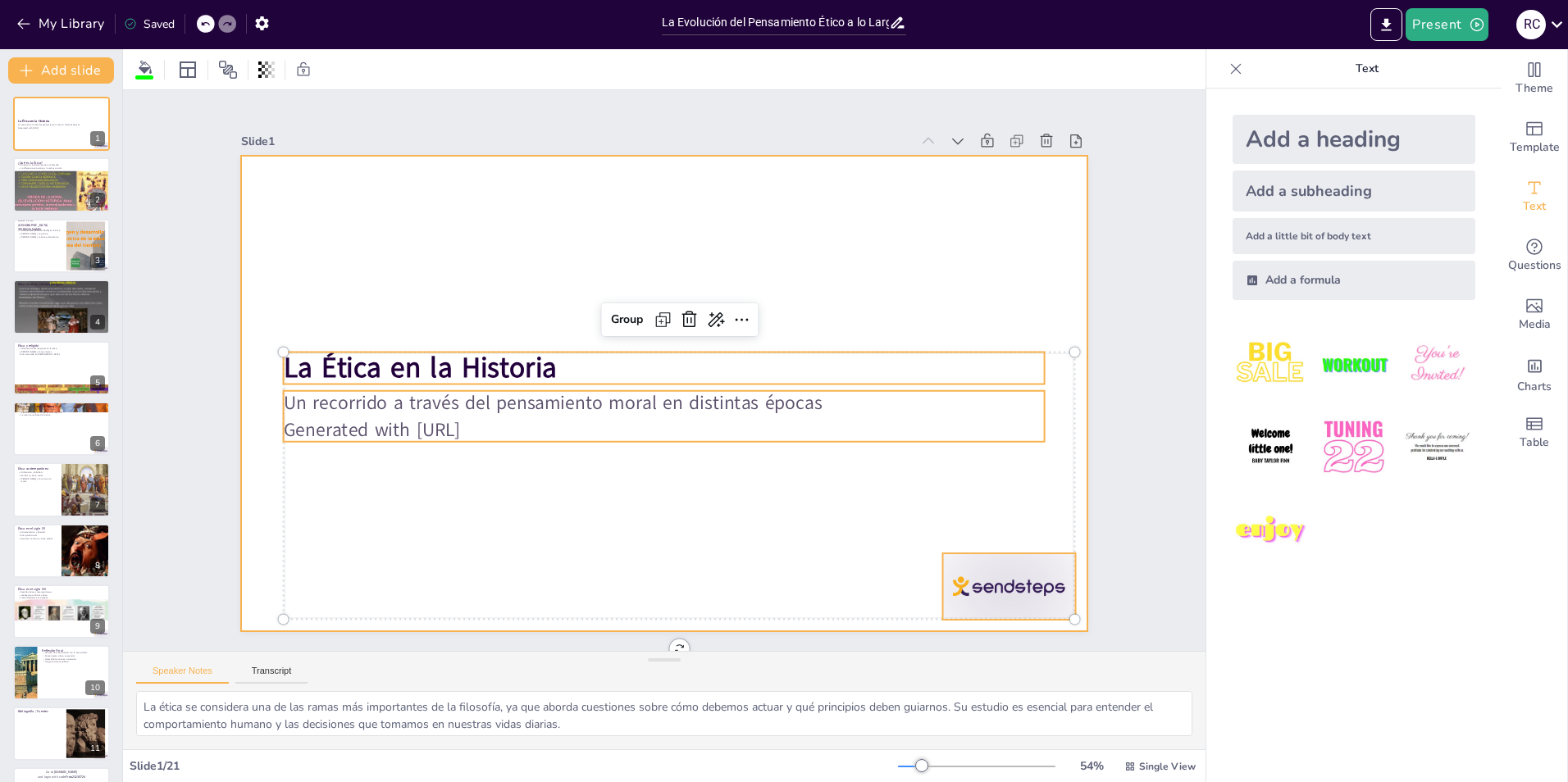
checkbox input "true"
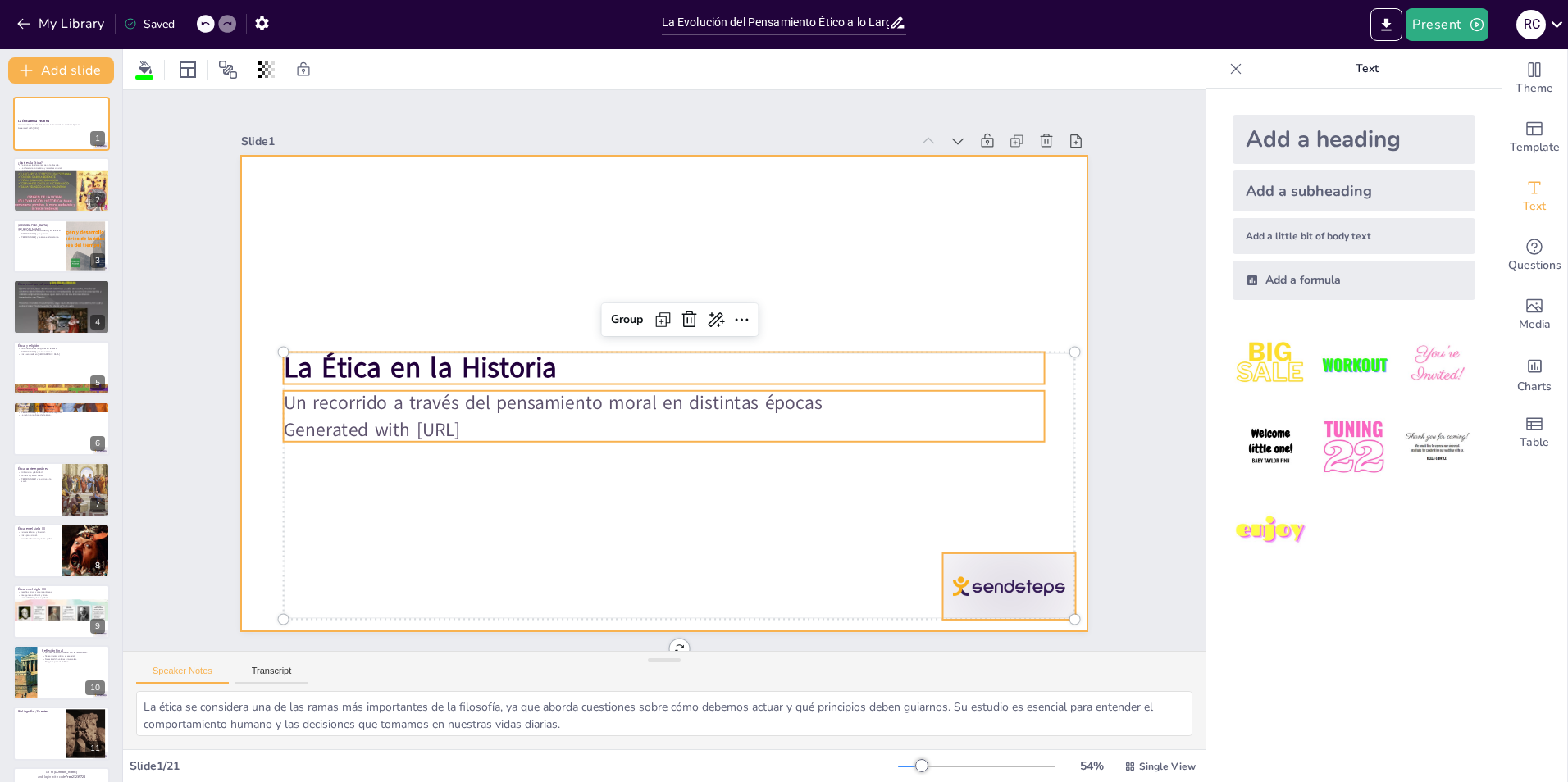
checkbox input "true"
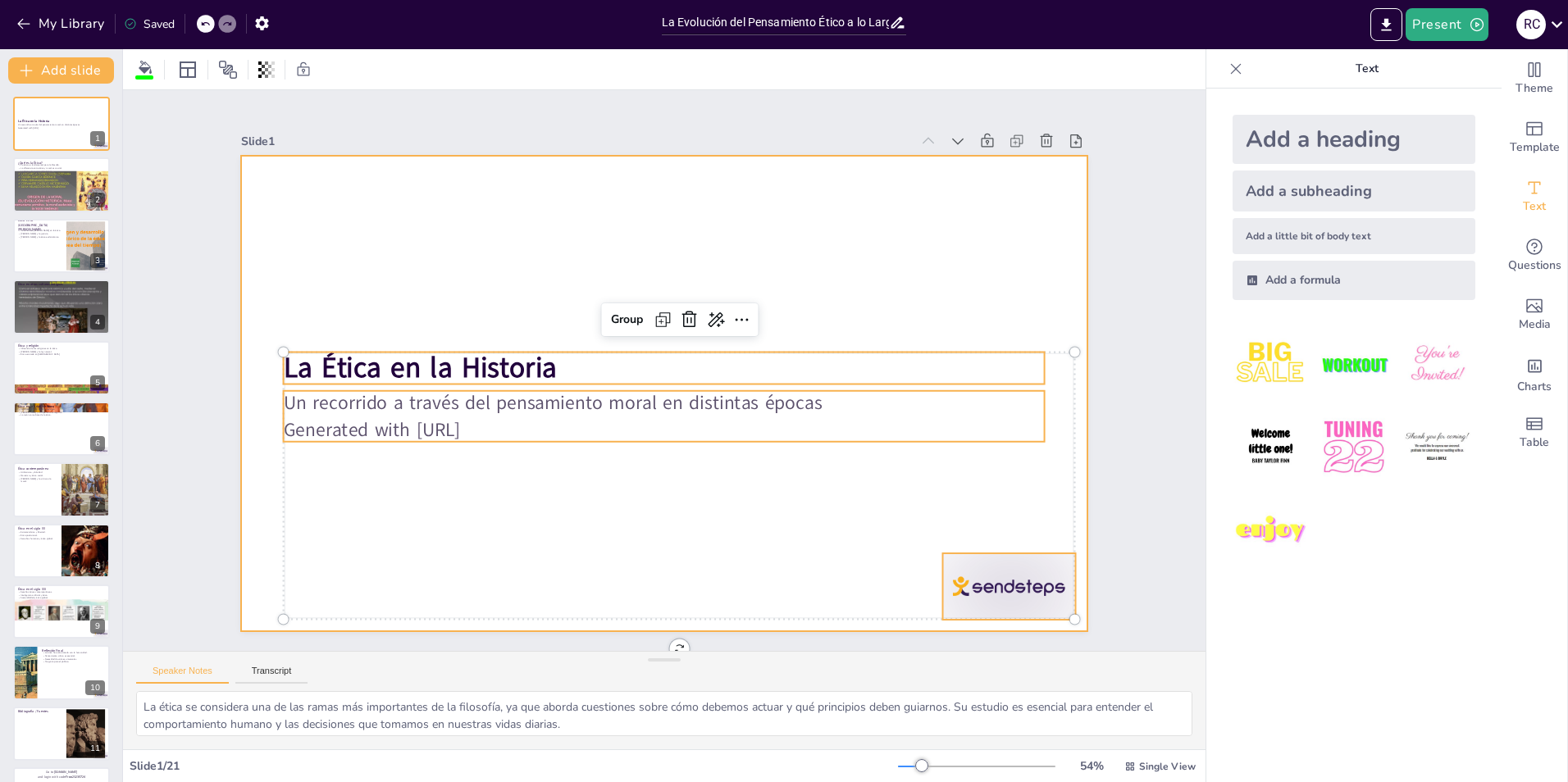
checkbox input "true"
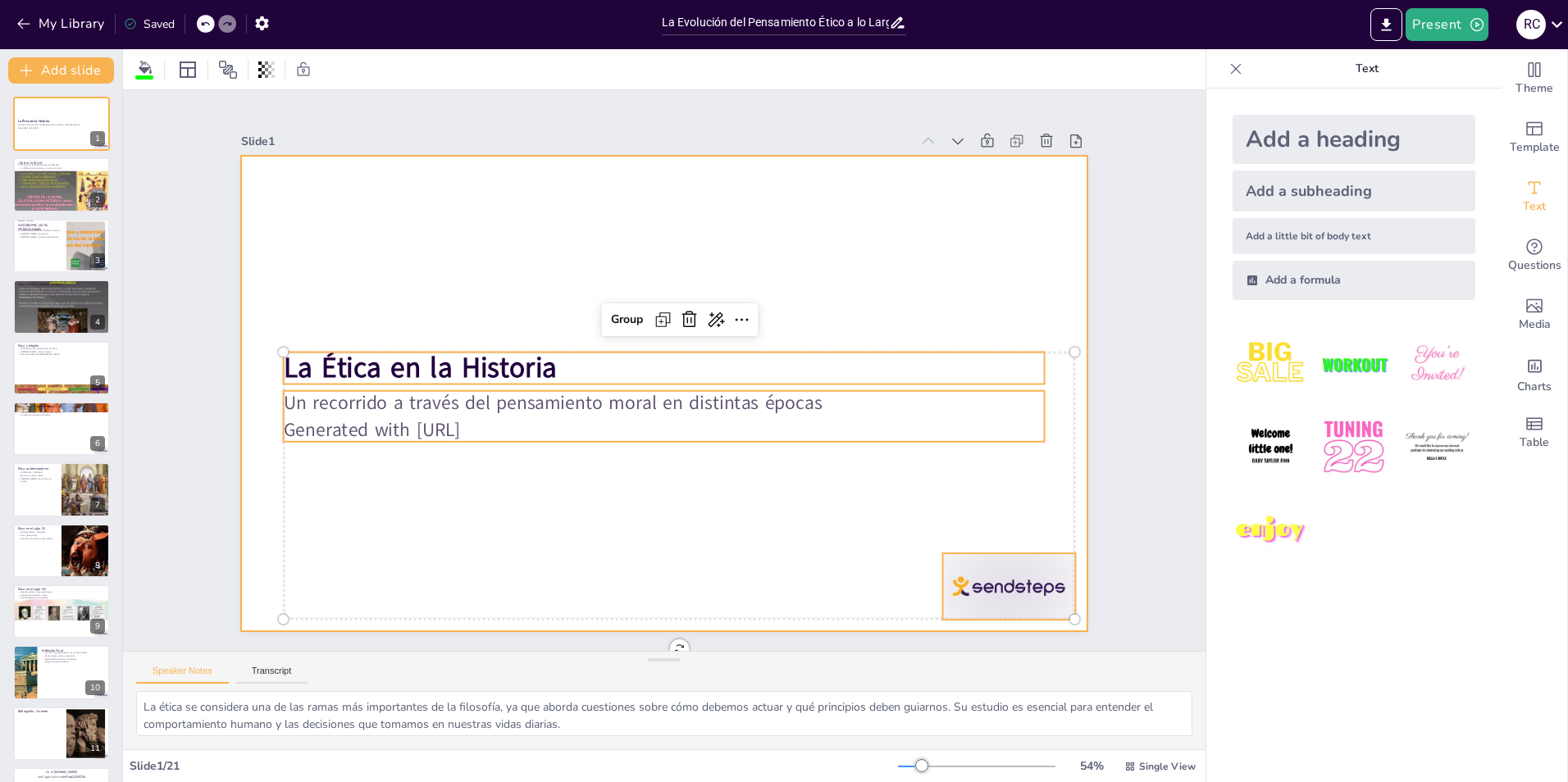
checkbox input "true"
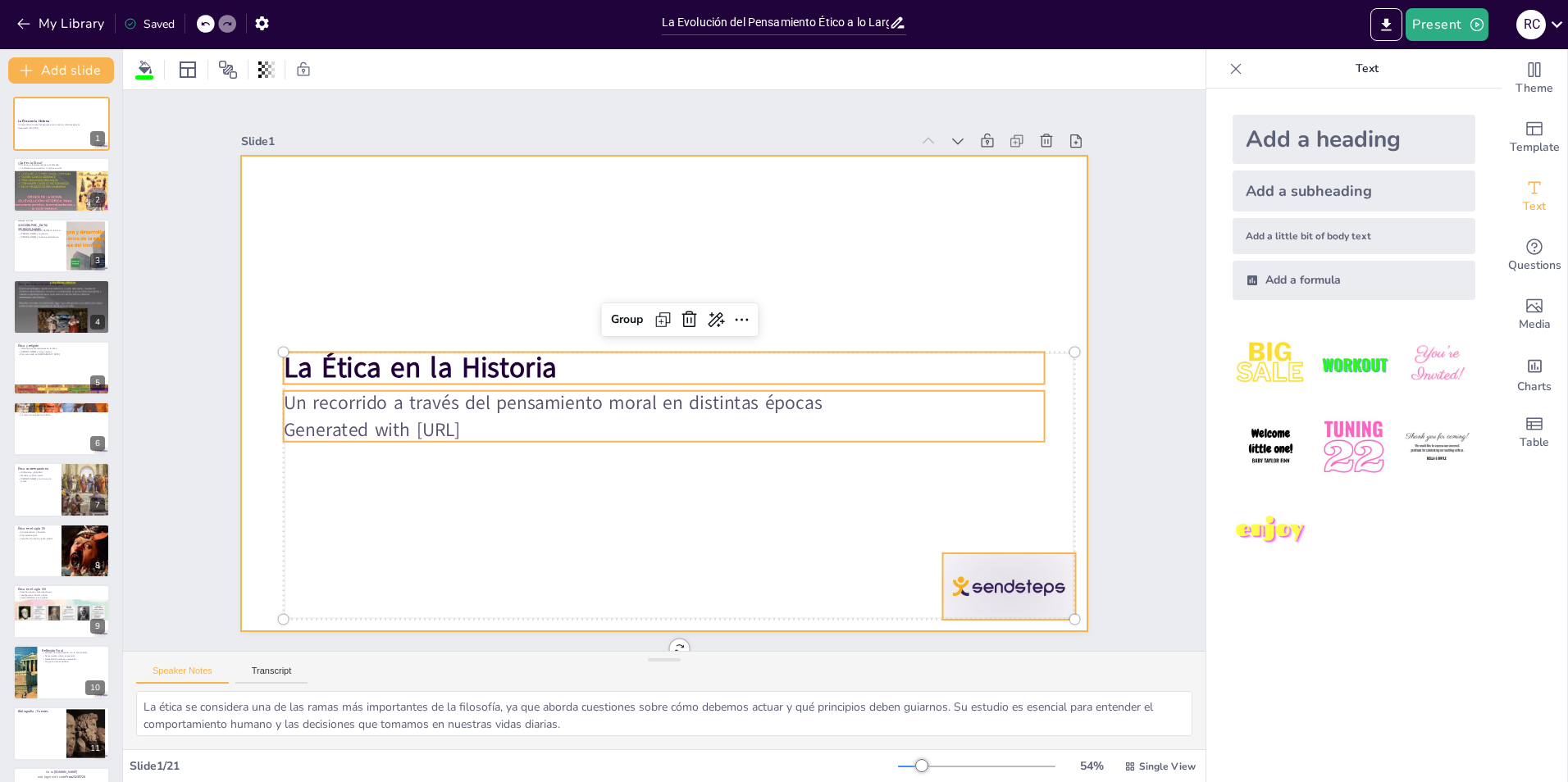
checkbox input "true"
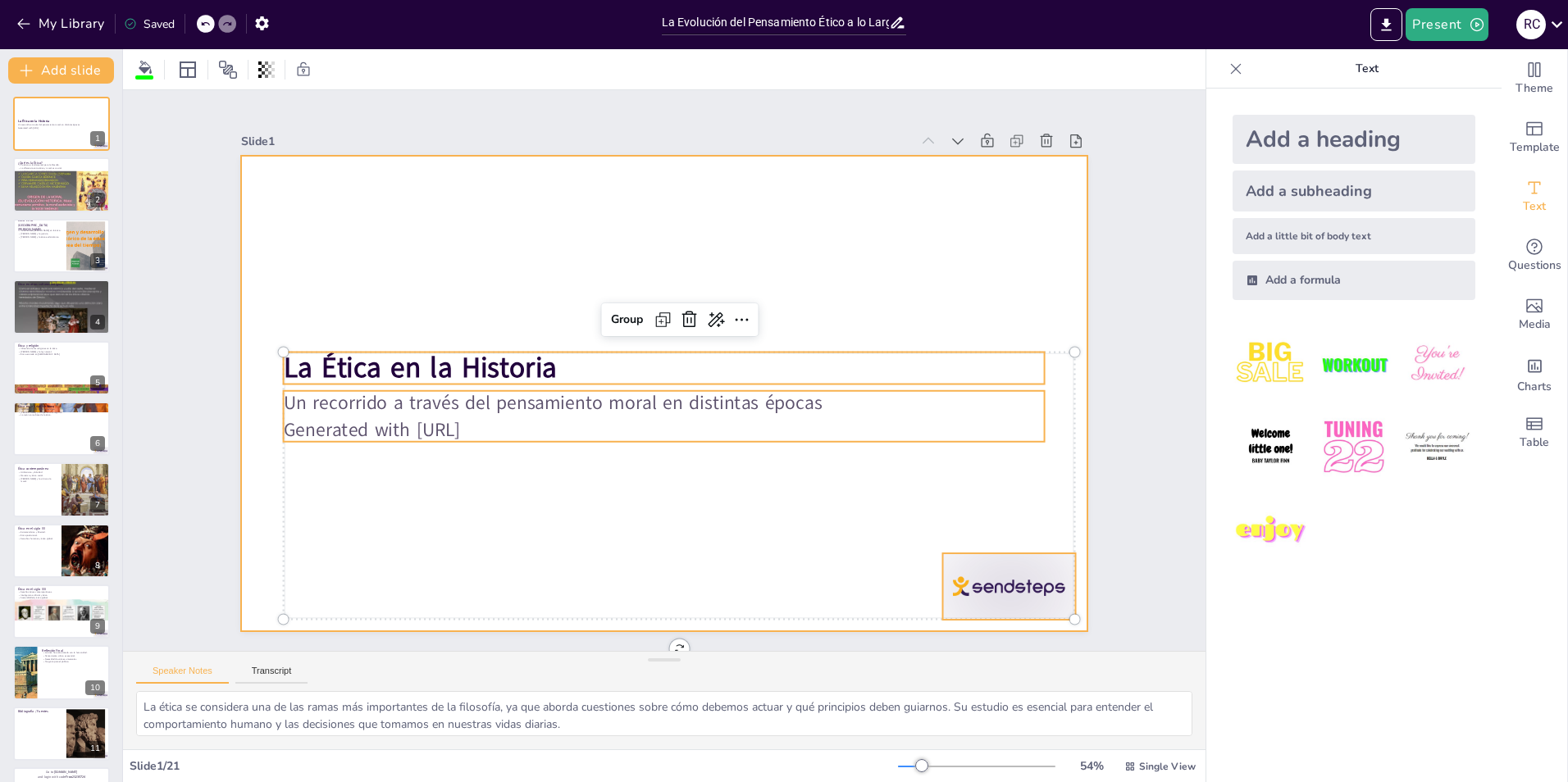
click at [756, 555] on div at bounding box center [663, 393] width 846 height 476
checkbox input "true"
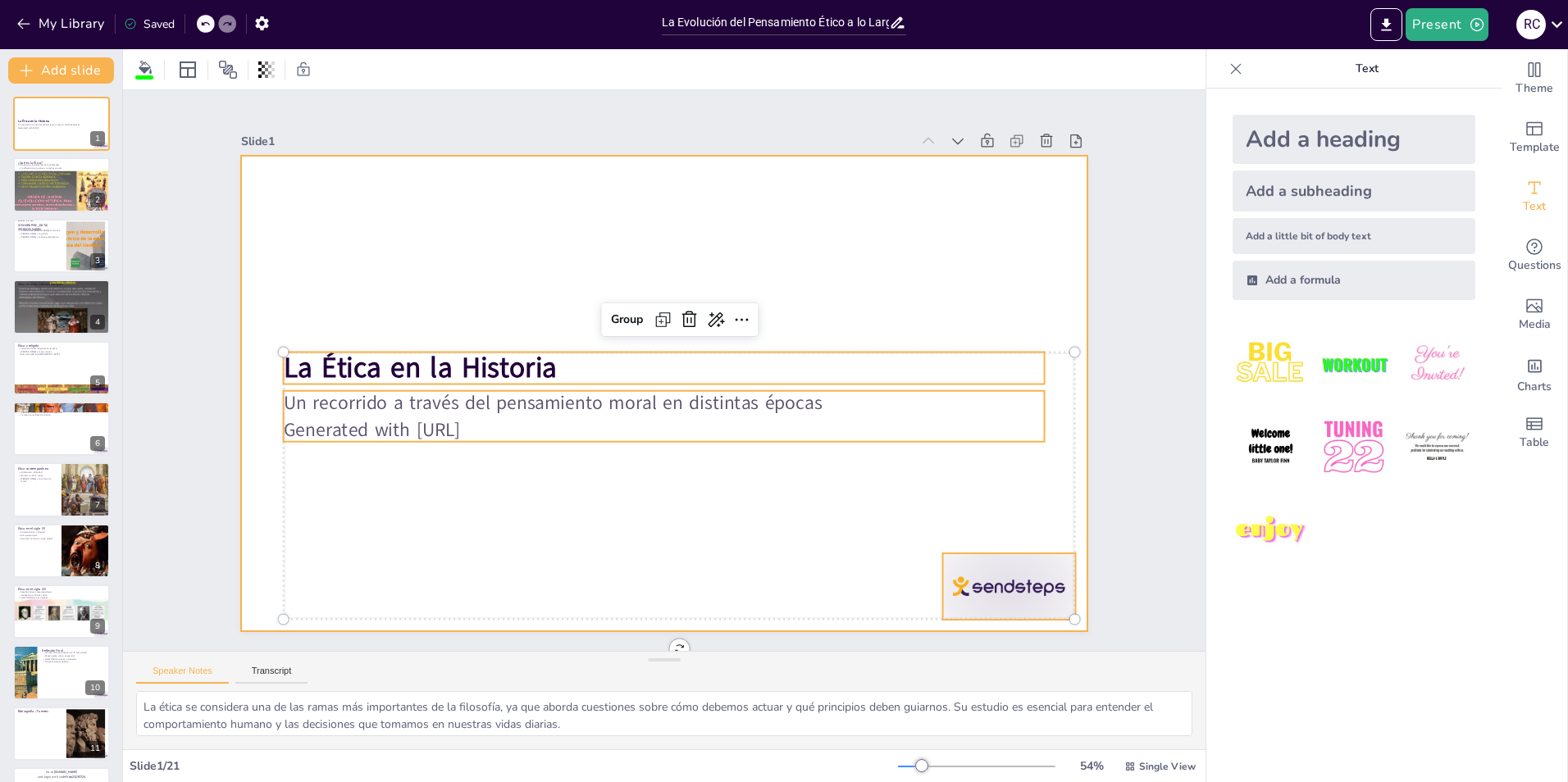
checkbox input "true"
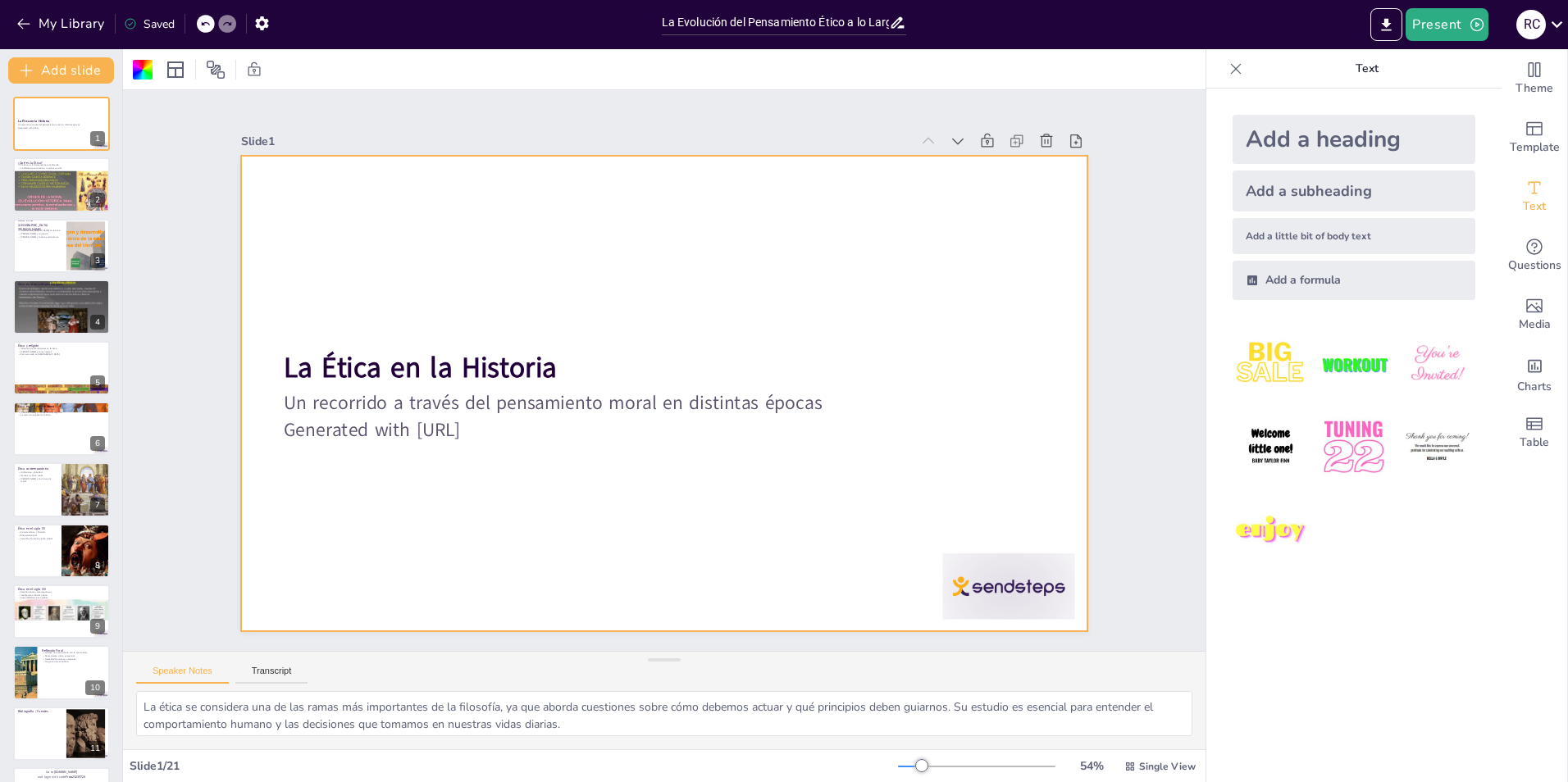
checkbox input "true"
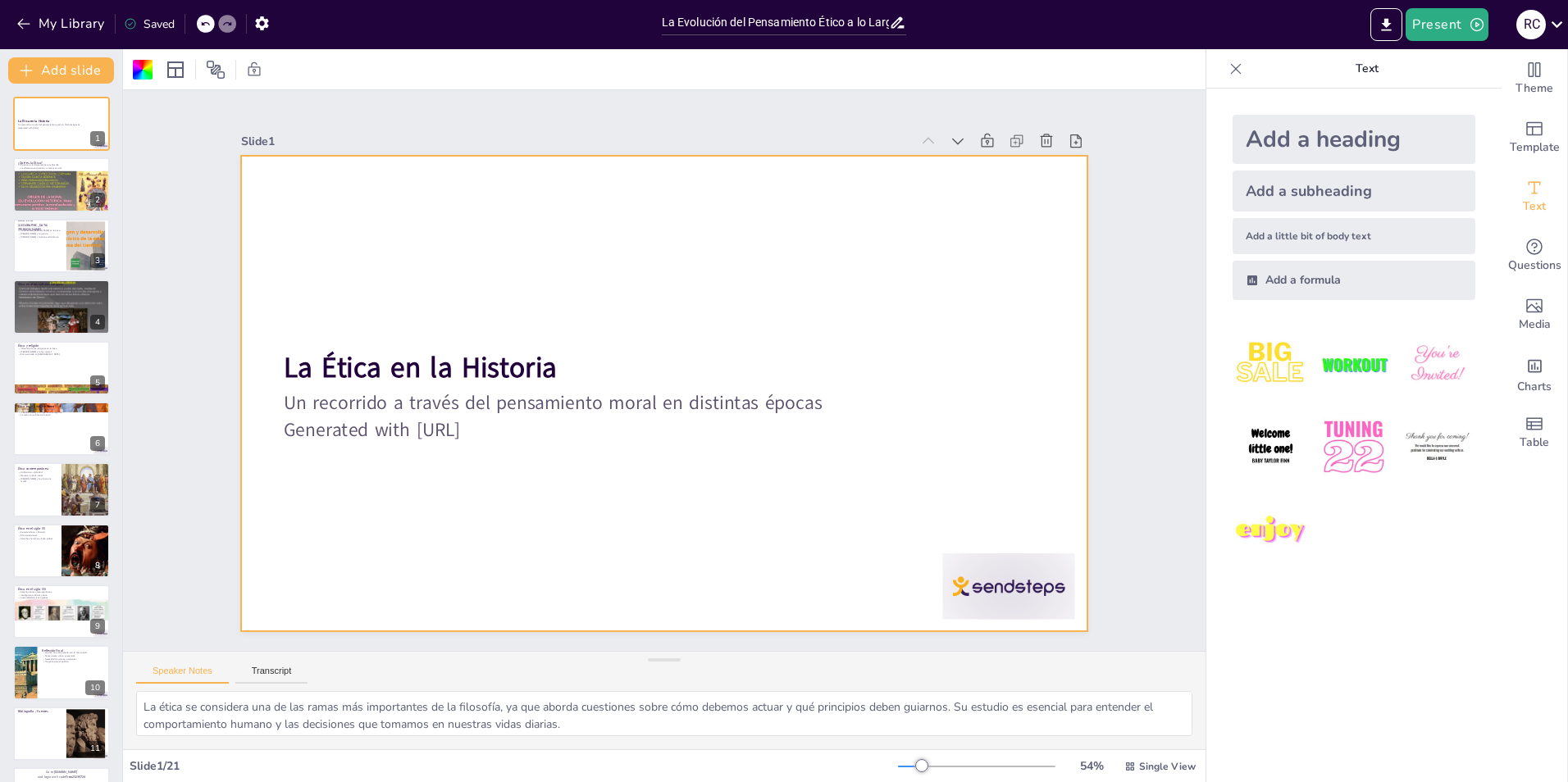
checkbox input "true"
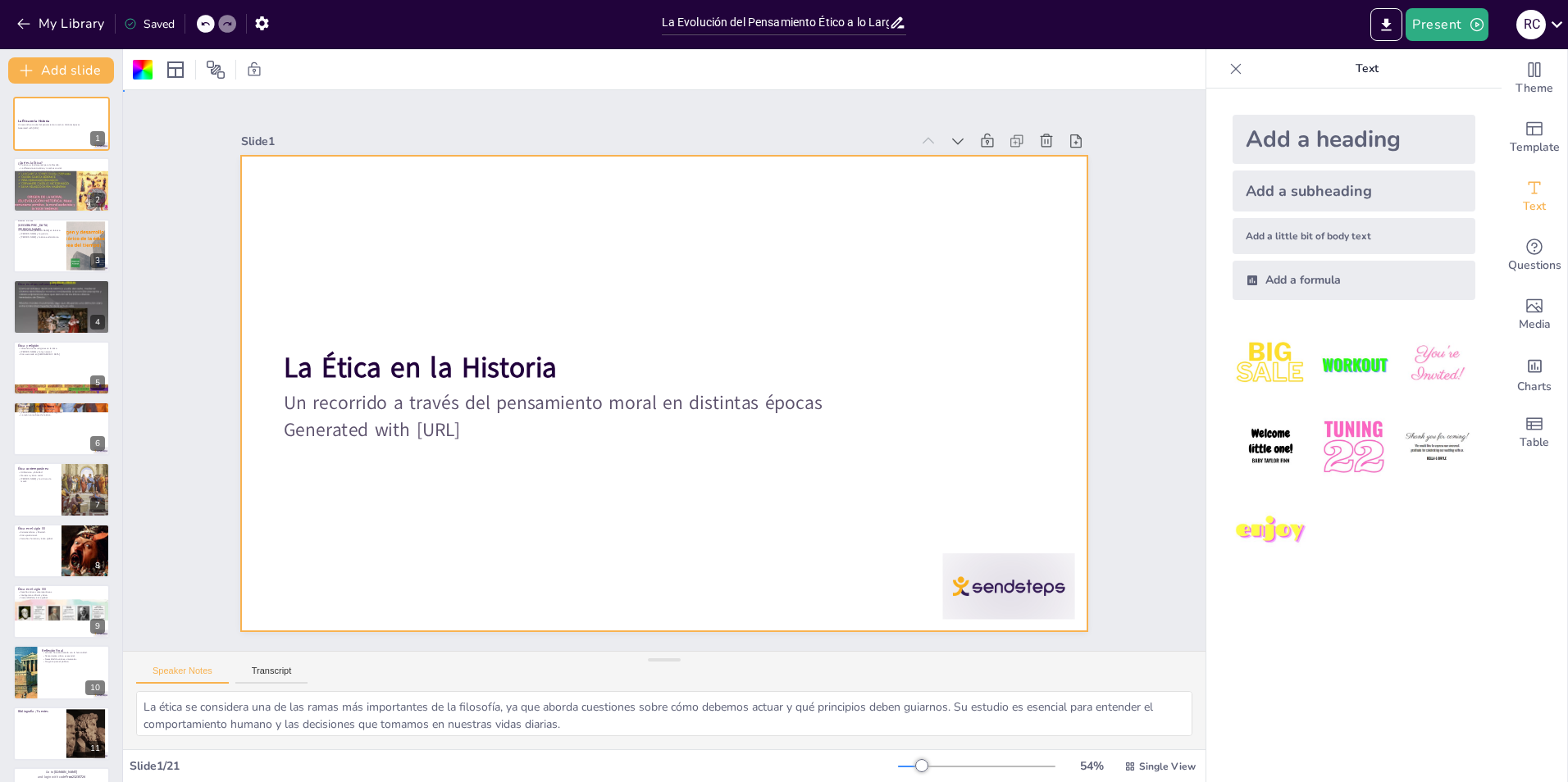
click at [1155, 451] on div "Slide 1 La Ética en la Historia Un recorrido a través del pensamiento moral en …" at bounding box center [664, 370] width 1083 height 561
checkbox input "true"
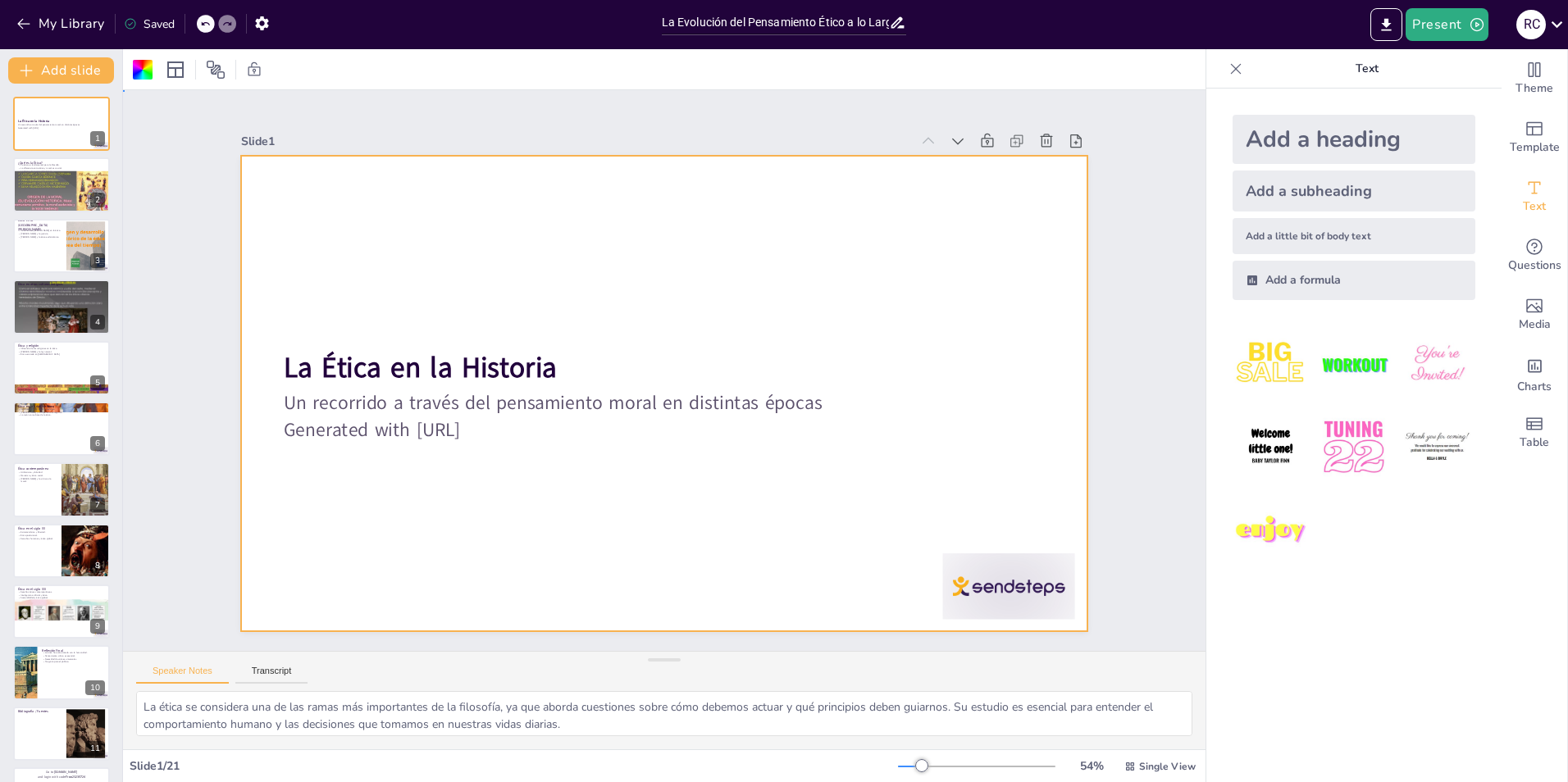
checkbox input "true"
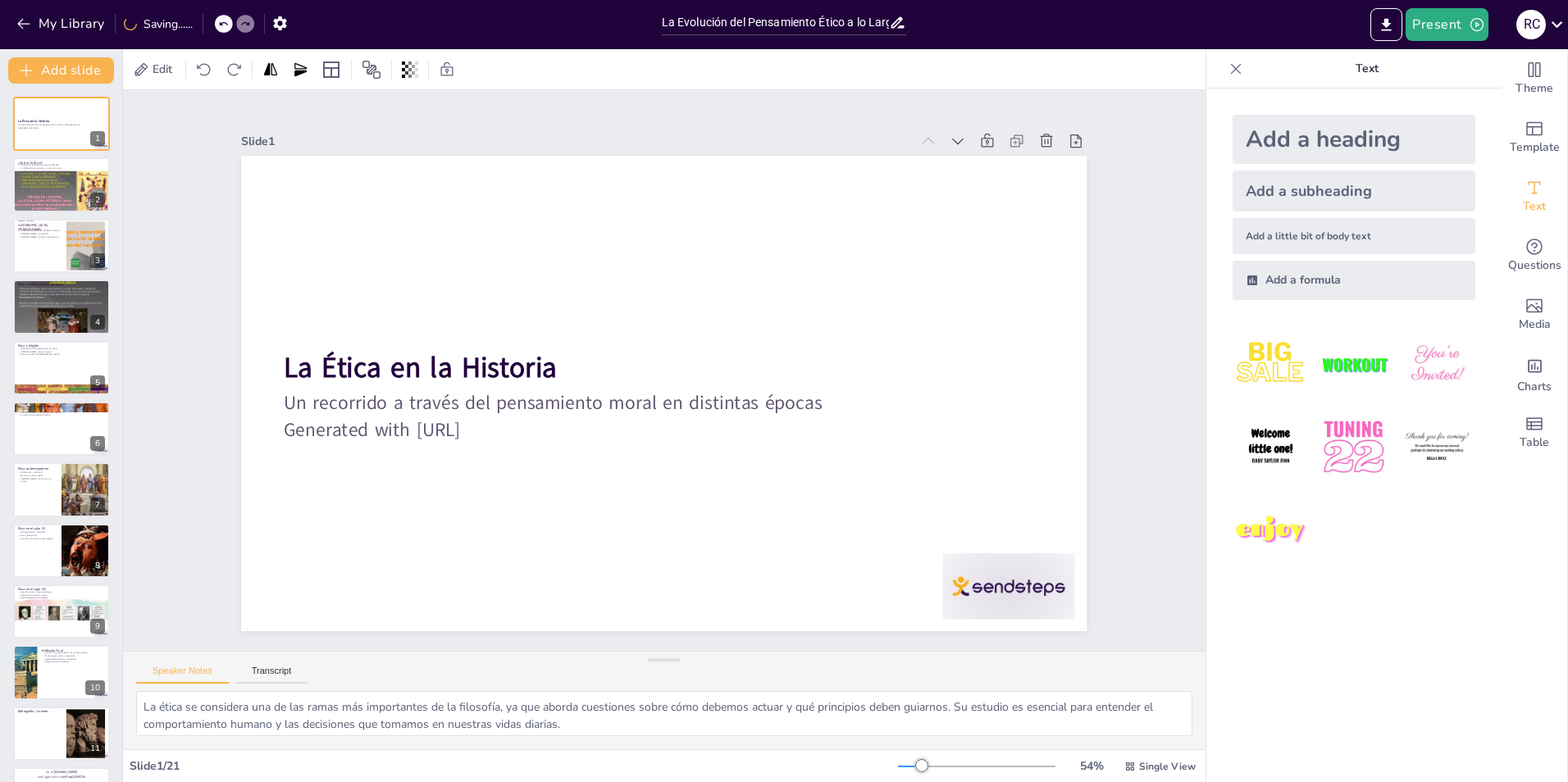
drag, startPoint x: 254, startPoint y: 336, endPoint x: 527, endPoint y: 445, distance: 294.0
click at [527, 445] on div at bounding box center [663, 393] width 846 height 476
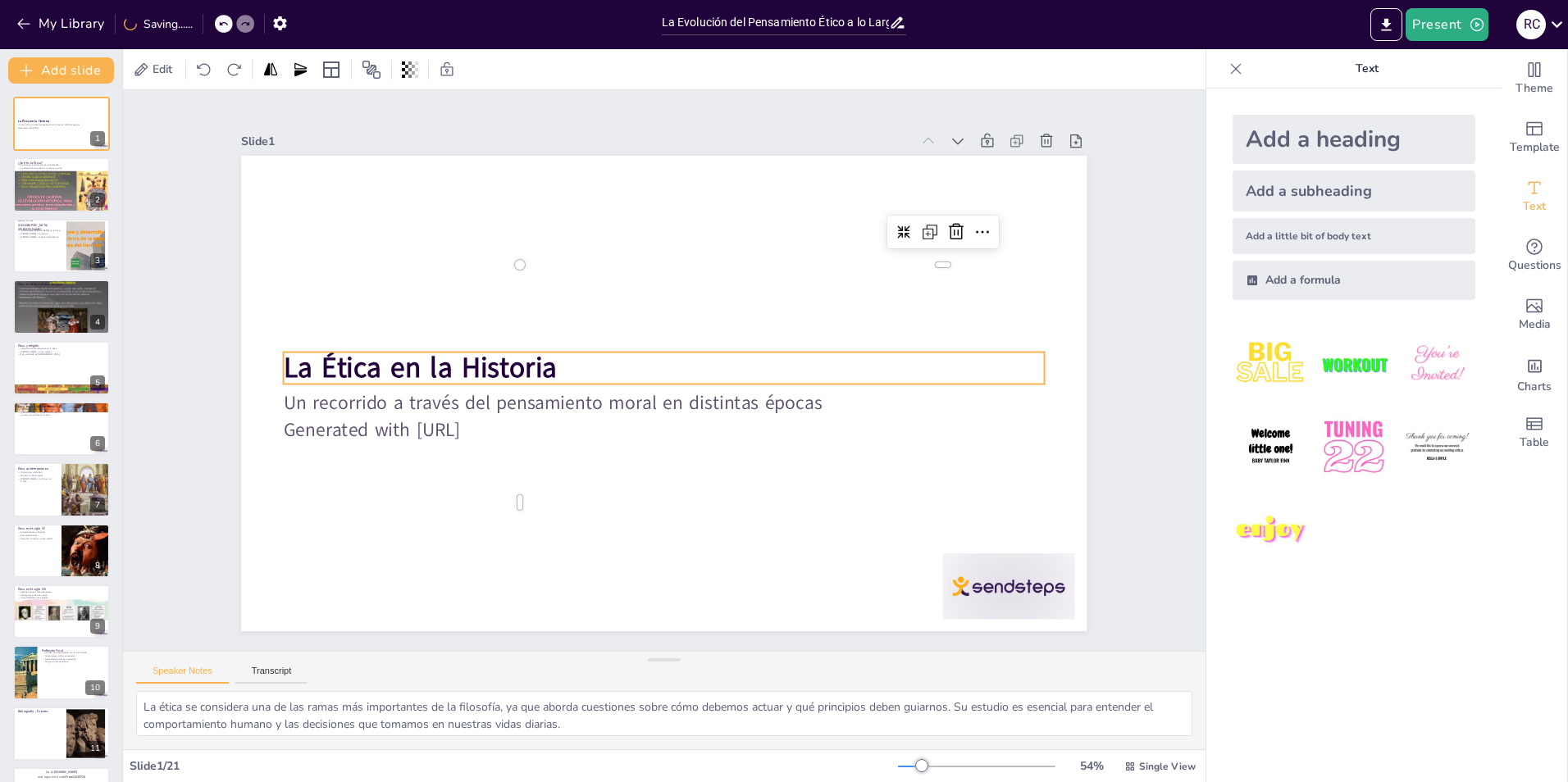
click at [326, 363] on strong "La Ética en la Historia" at bounding box center [421, 367] width 274 height 38
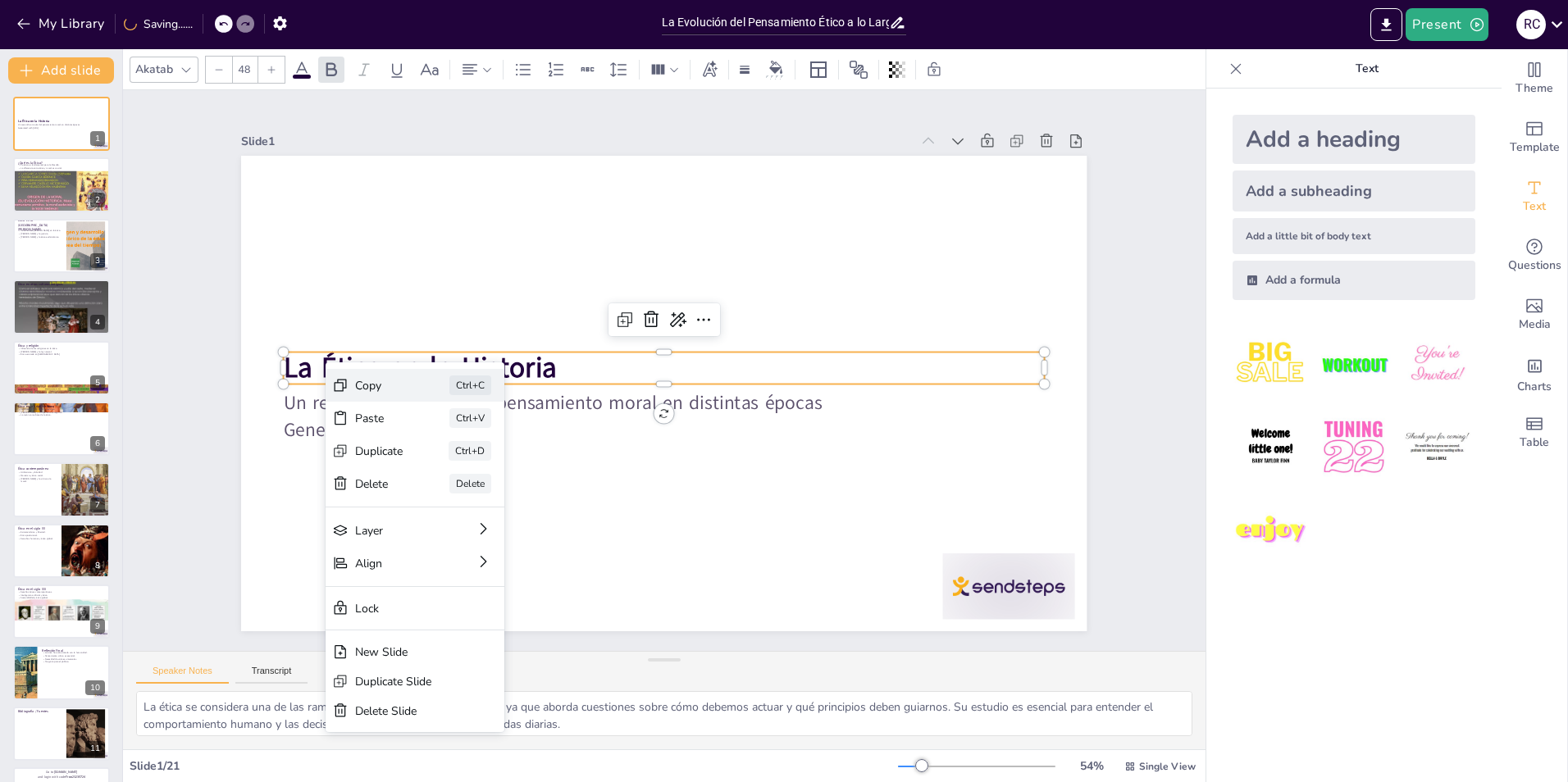
click at [357, 389] on div "Copy" at bounding box center [379, 386] width 49 height 16
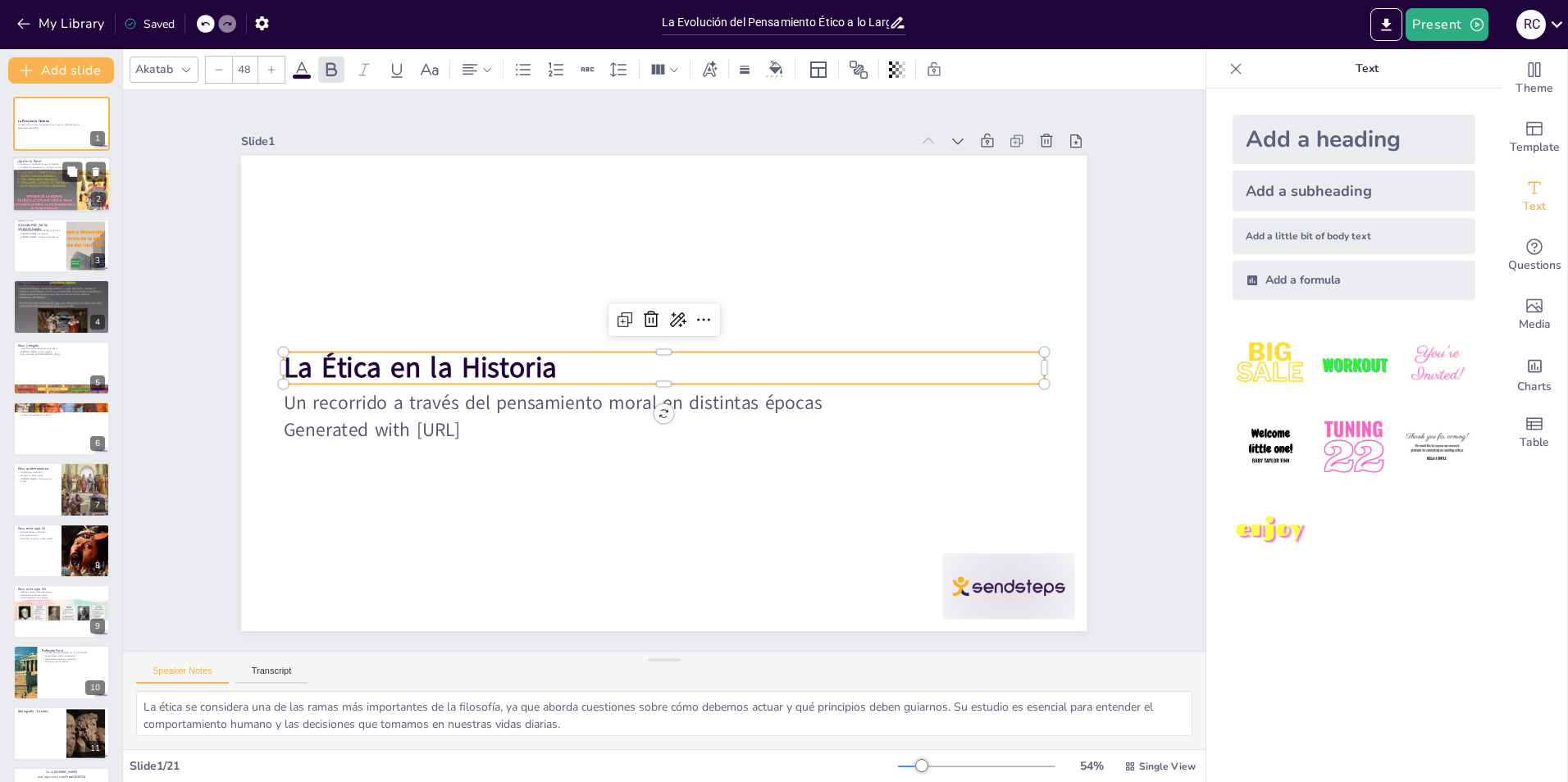
click at [67, 204] on div at bounding box center [61, 177] width 98 height 74
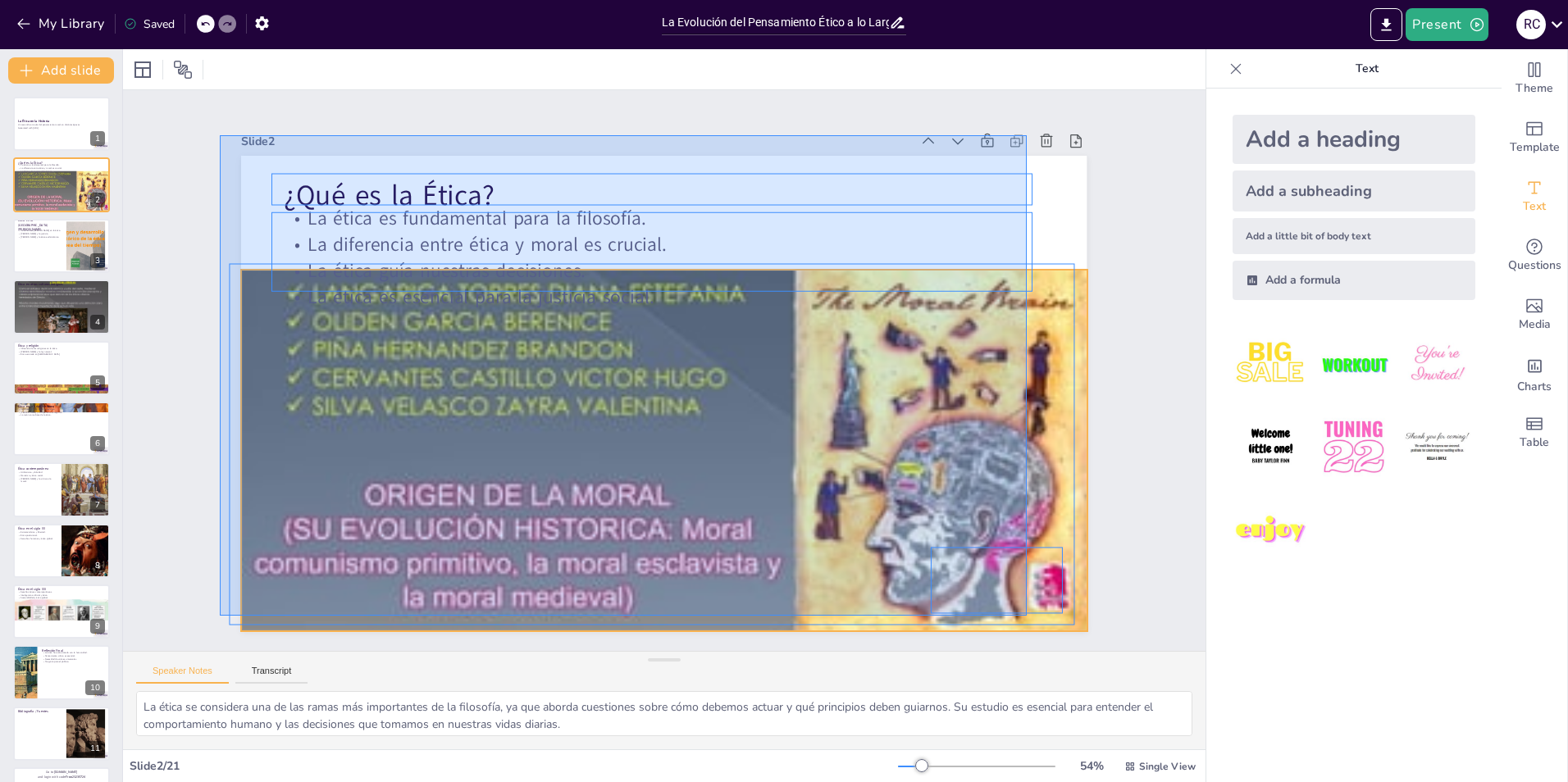
drag, startPoint x: 220, startPoint y: 135, endPoint x: 1031, endPoint y: 610, distance: 939.9
click at [1031, 610] on div "Slide 1 La Ética en la Historia Un recorrido a través del pensamiento moral en …" at bounding box center [663, 370] width 938 height 522
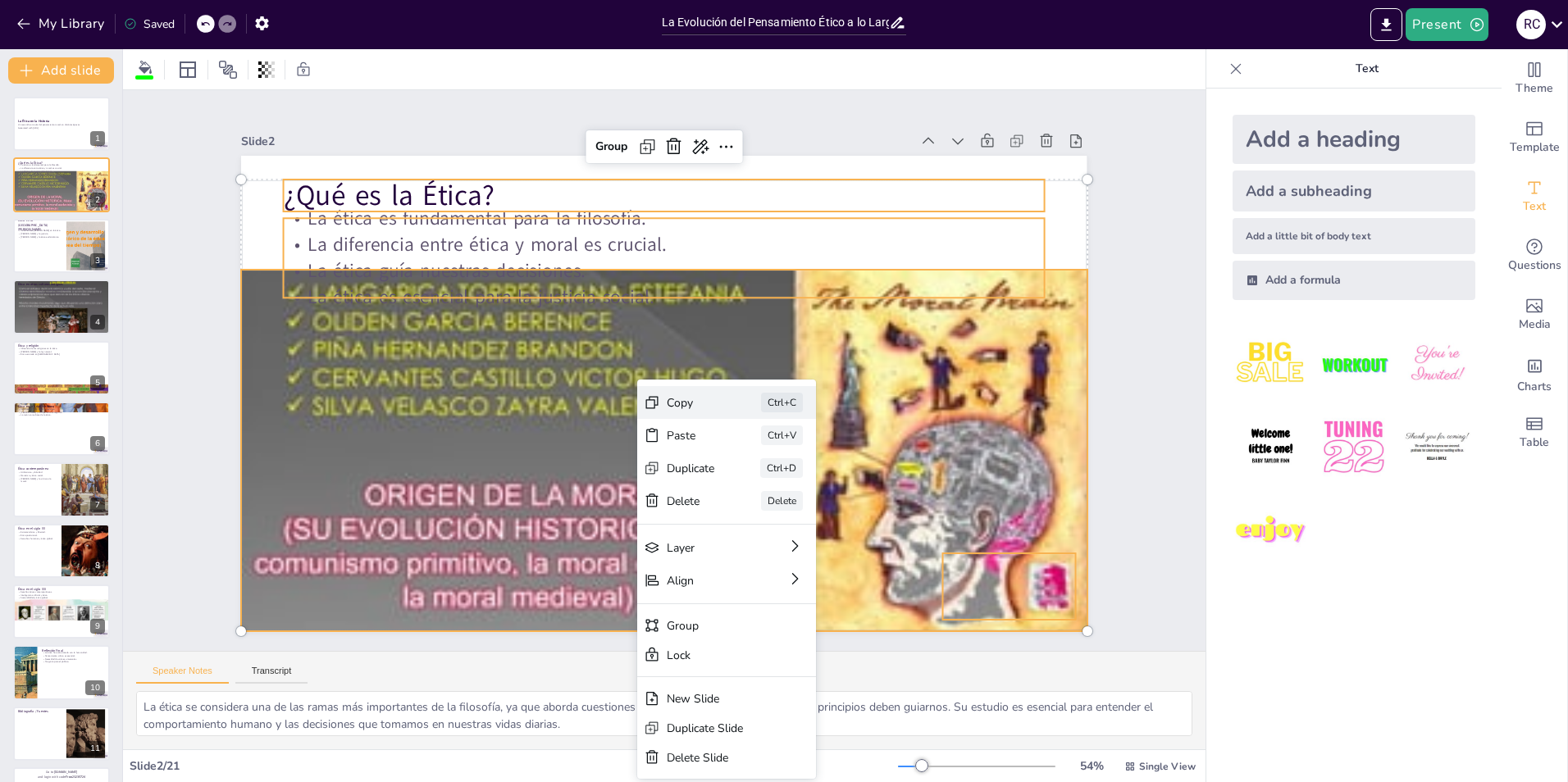
click at [676, 409] on div "Copy" at bounding box center [691, 403] width 49 height 16
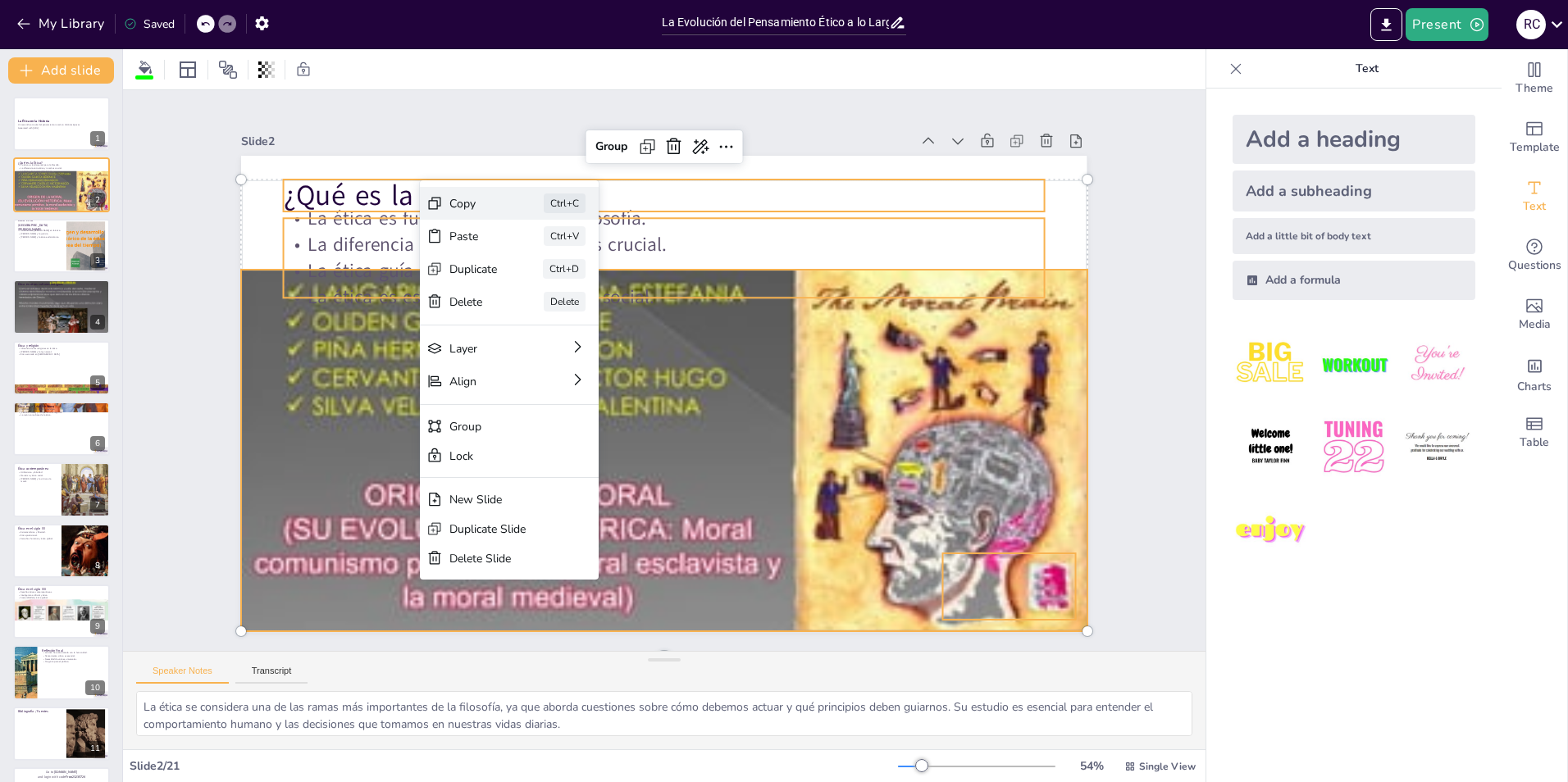
click at [474, 208] on div "Copy" at bounding box center [474, 203] width 49 height 16
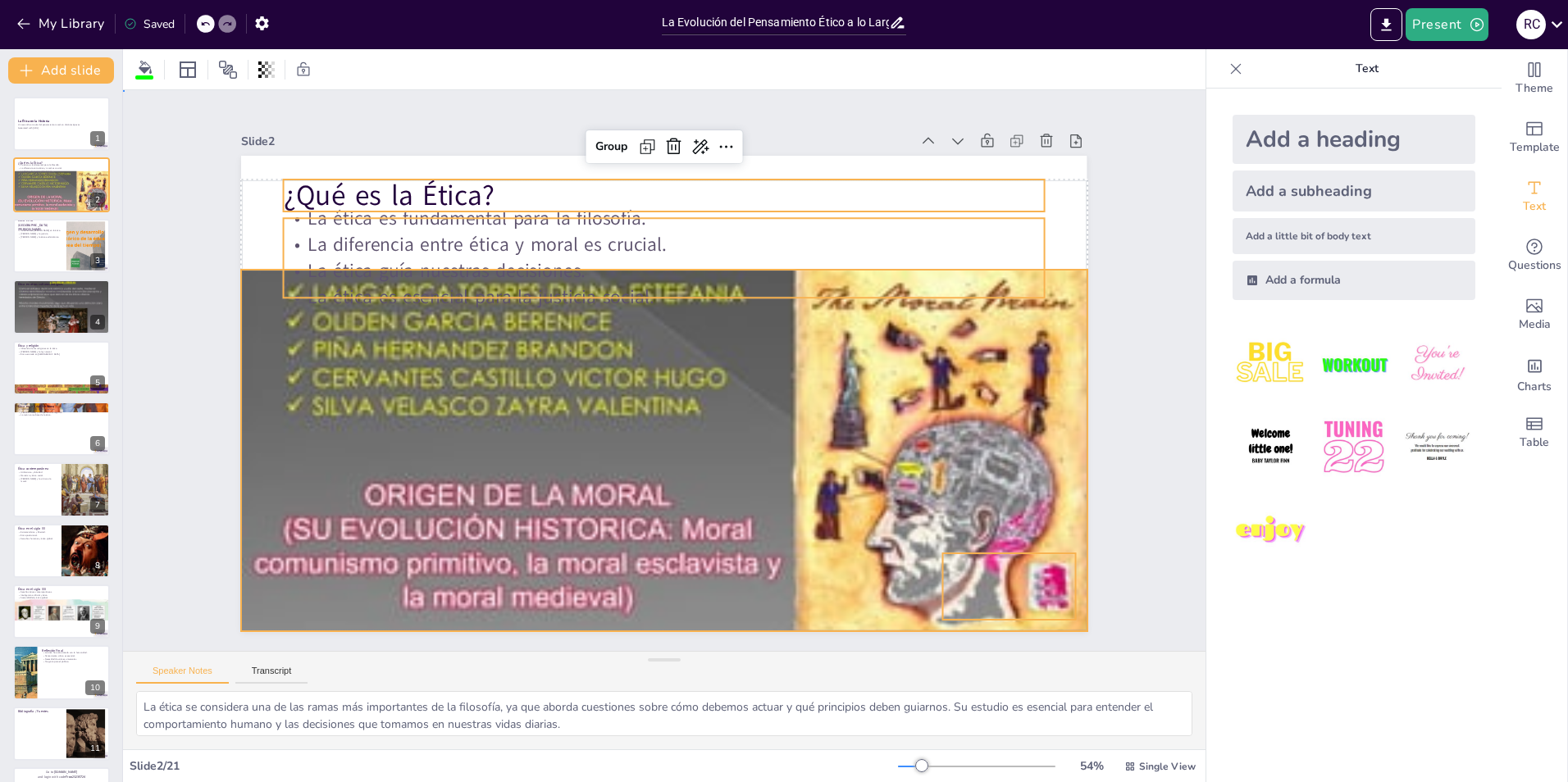
click at [1146, 558] on div "Slide 1 La Ética en la Historia Un recorrido a través del pensamiento moral en …" at bounding box center [664, 370] width 1083 height 561
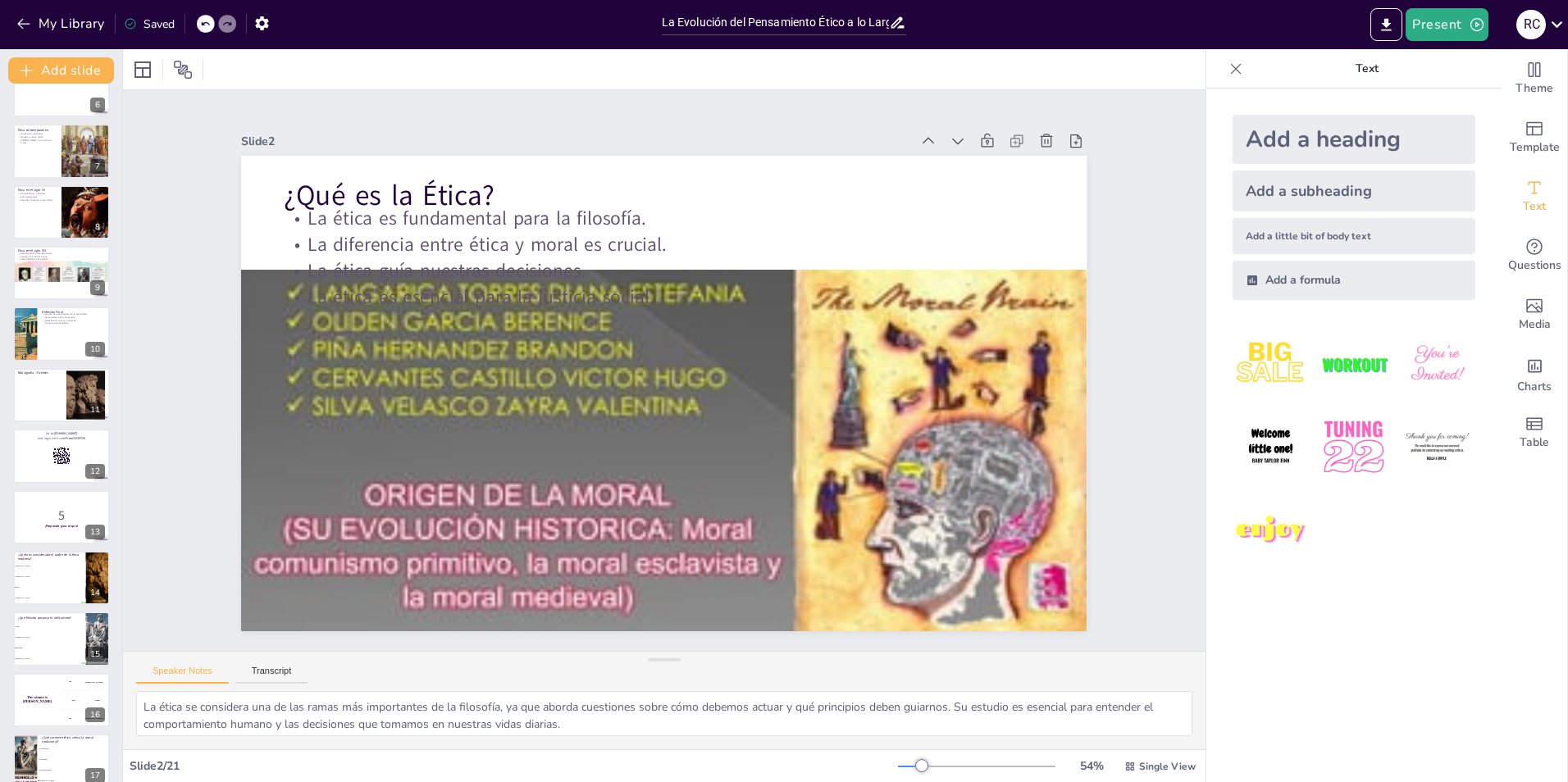
scroll to position [602, 0]
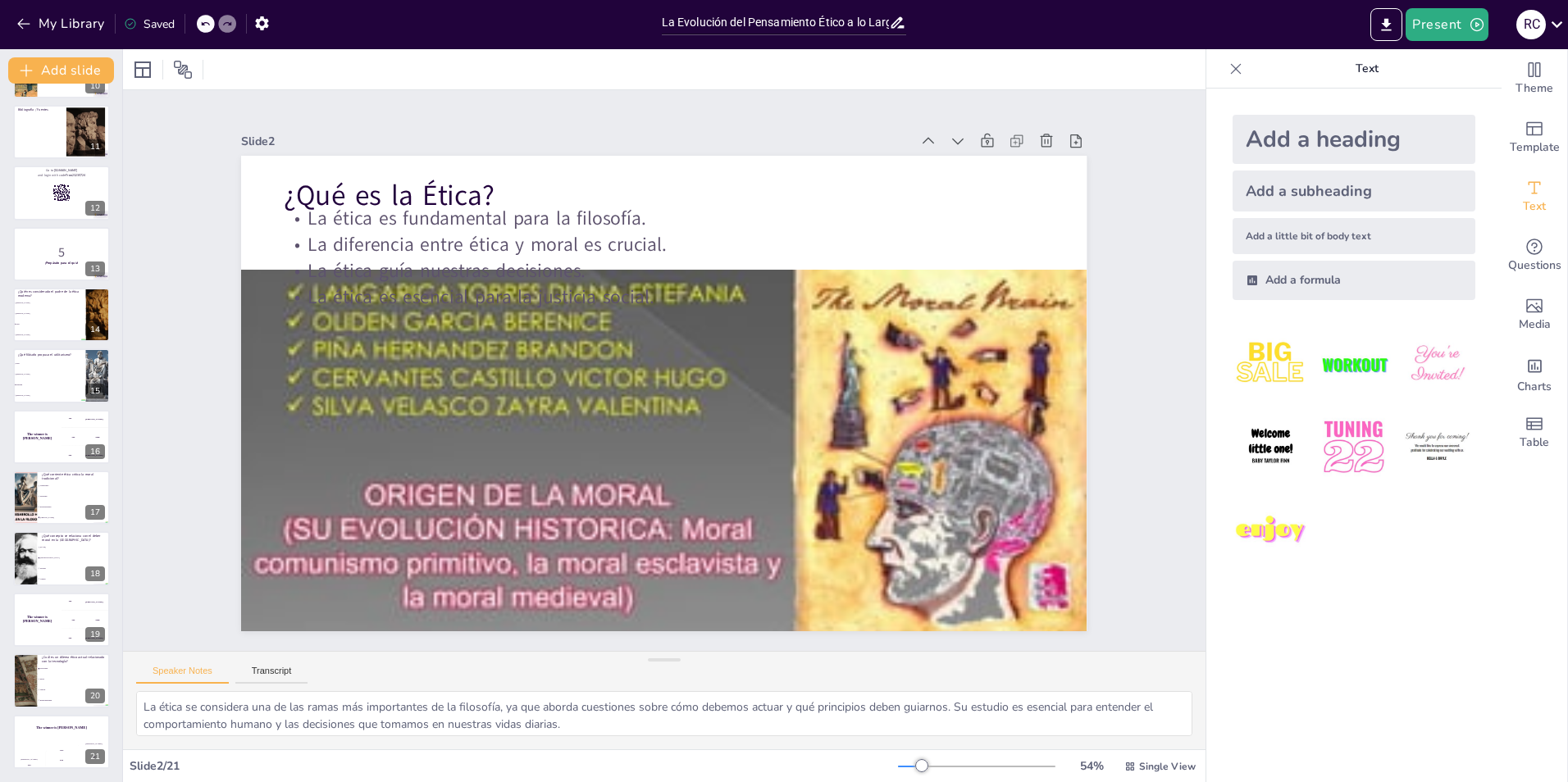
click at [596, 110] on div "Slide 1 La Ética en la Historia Un recorrido a través del pensamiento moral en …" at bounding box center [663, 370] width 846 height 522
